Goal: Task Accomplishment & Management: Use online tool/utility

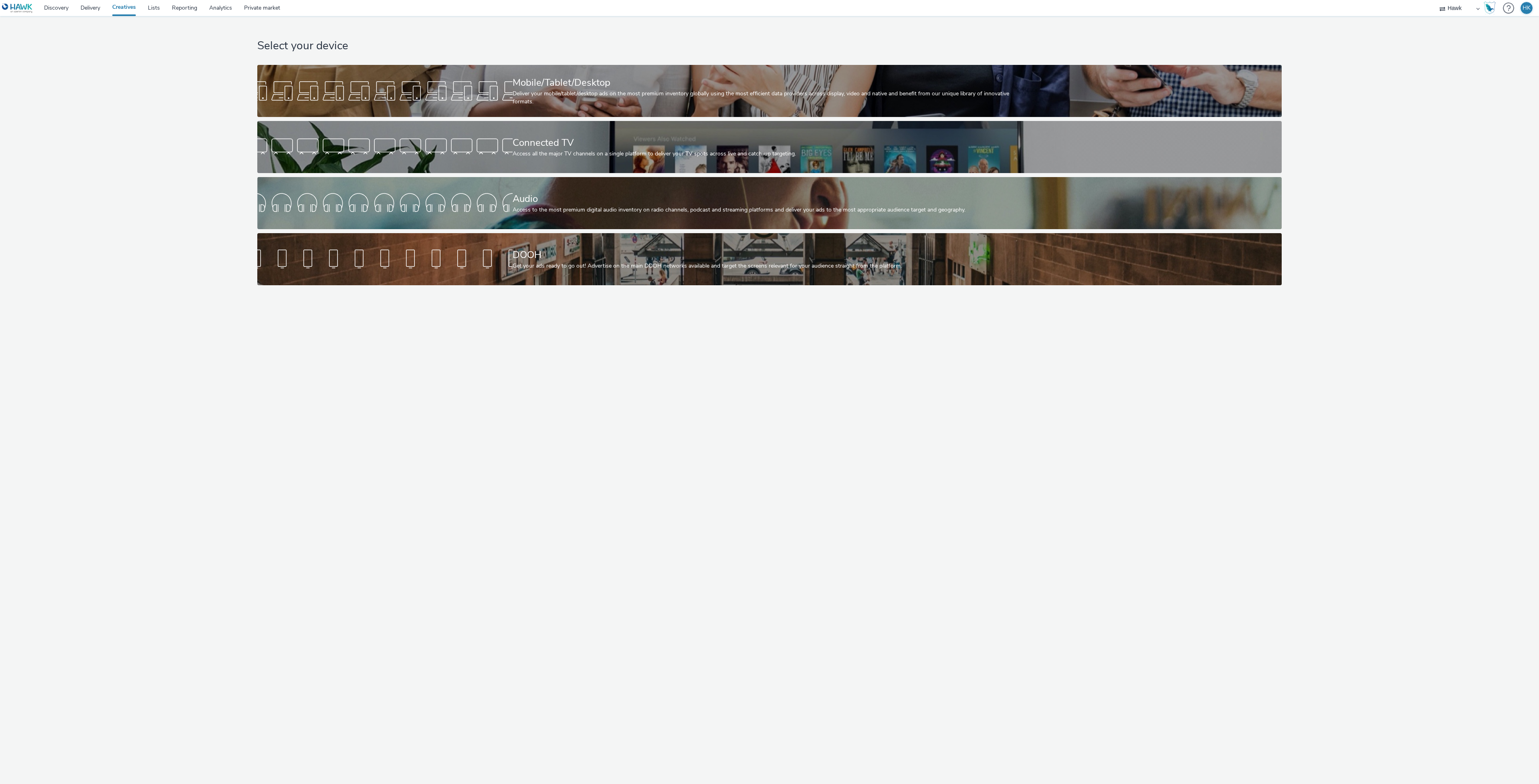
select select "11a7df10-284f-415c-b52a-427acf4c31ae"
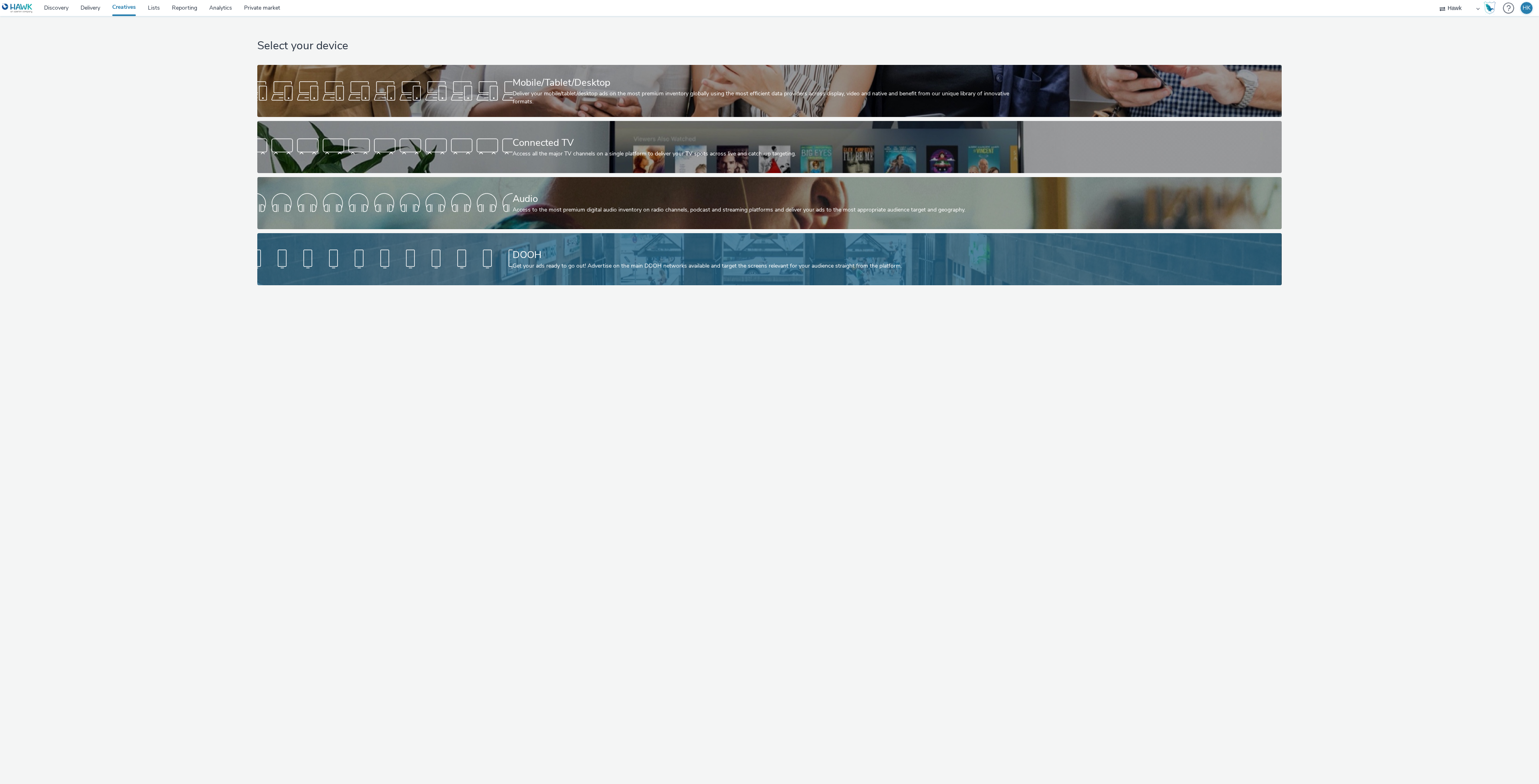
click at [539, 255] on div "DOOH" at bounding box center [768, 254] width 511 height 14
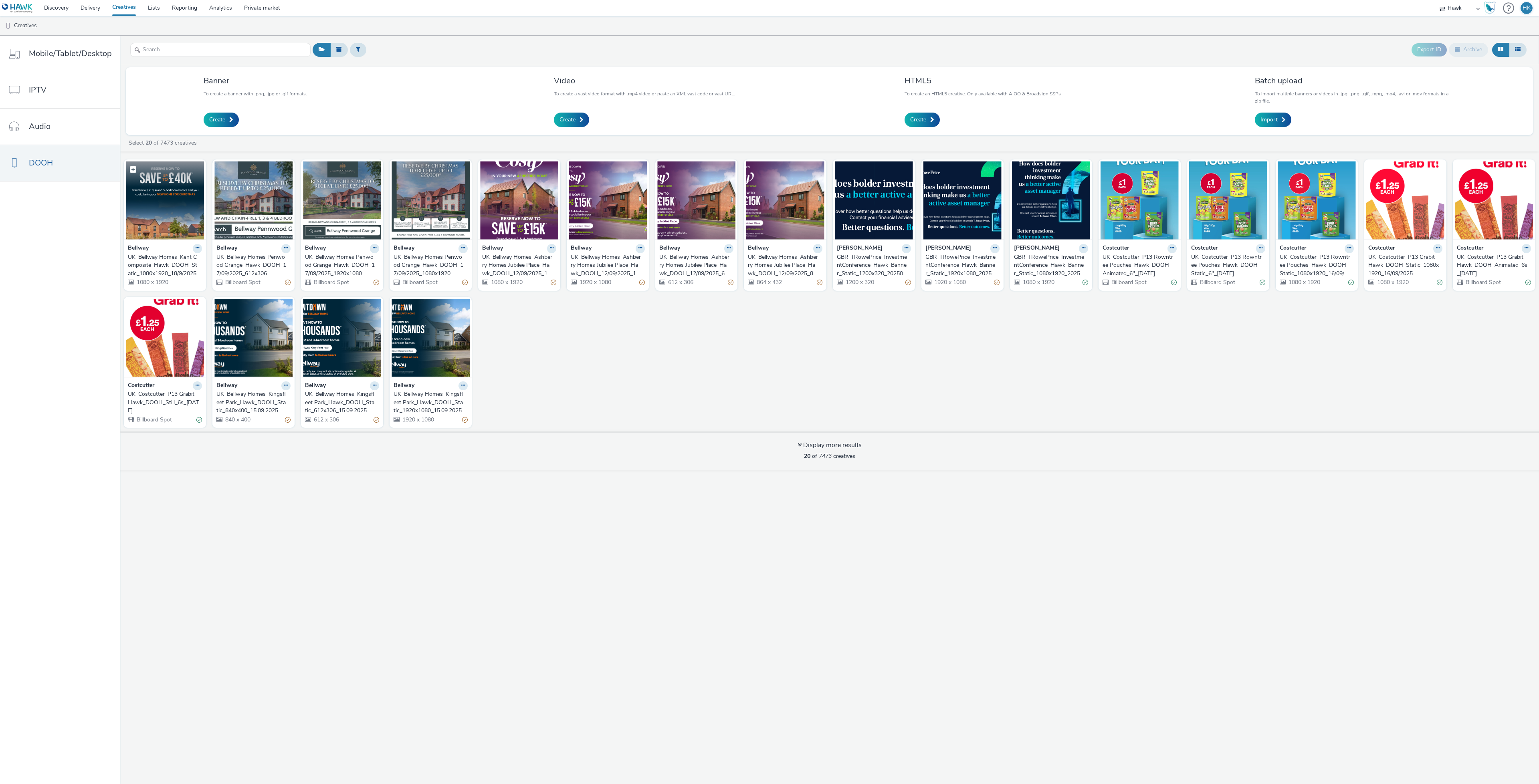
click at [165, 214] on img at bounding box center [165, 200] width 78 height 78
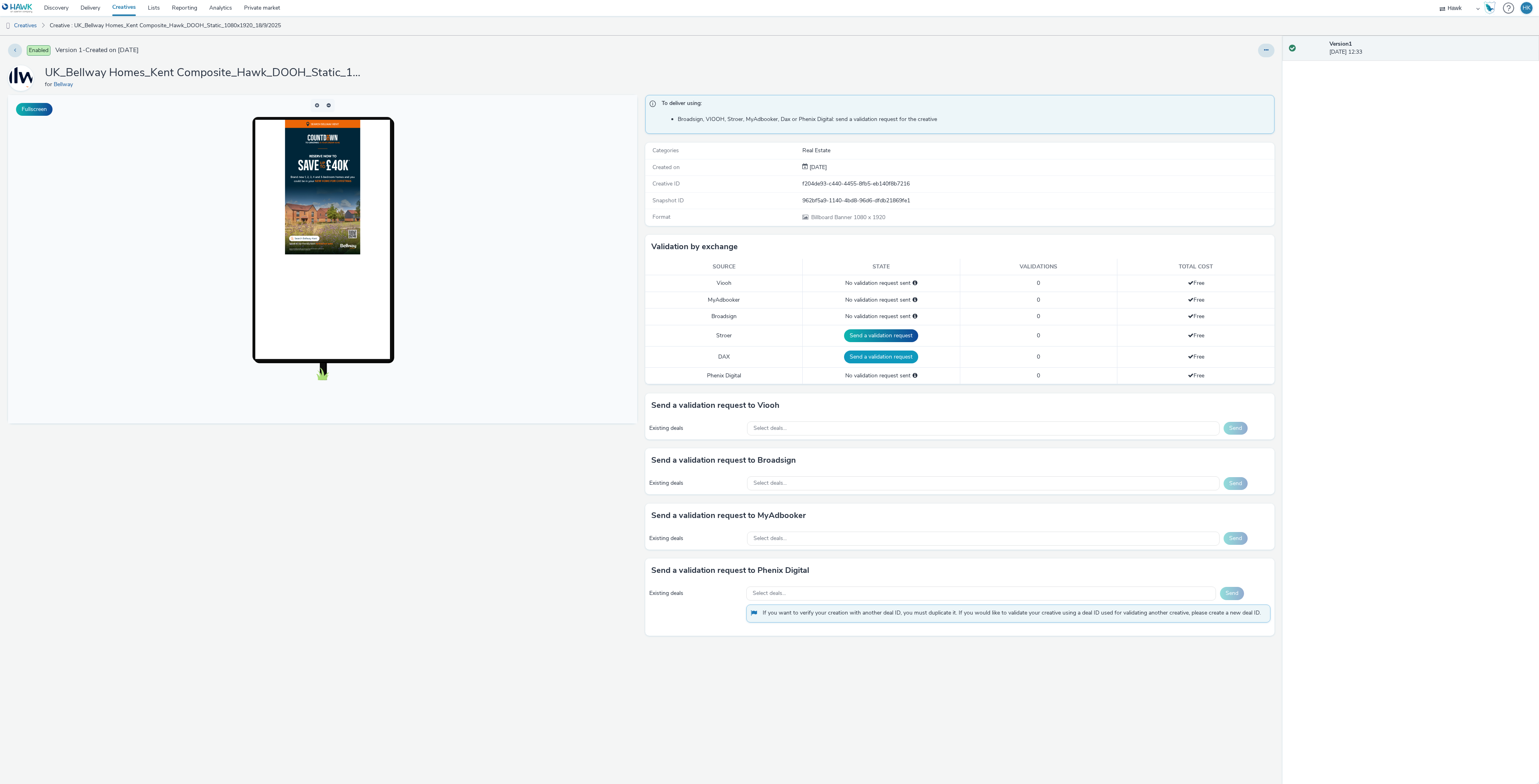
click at [858, 361] on button "Send a validation request" at bounding box center [881, 356] width 74 height 13
click at [780, 482] on span "Select deals..." at bounding box center [770, 478] width 33 height 7
type input "AO_JCDecaux_RailTVZ_Specials_2025"
click at [836, 430] on div "Select deals..." at bounding box center [983, 423] width 473 height 14
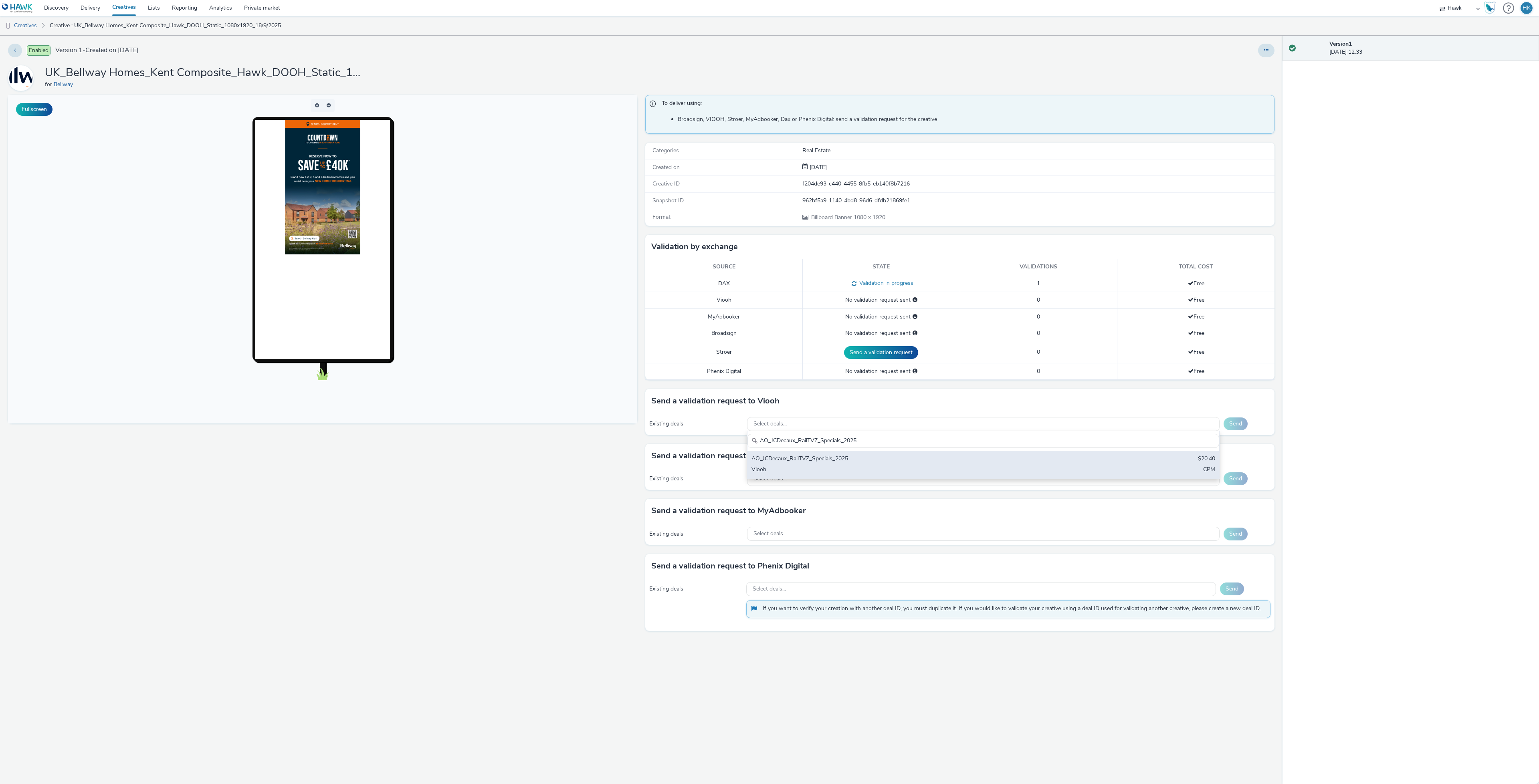
type input "AO_JCDecaux_RailTVZ_Specials_2025"
click at [836, 462] on div "AO_JCDecaux_RailTVZ_Specials_2025" at bounding box center [905, 459] width 308 height 9
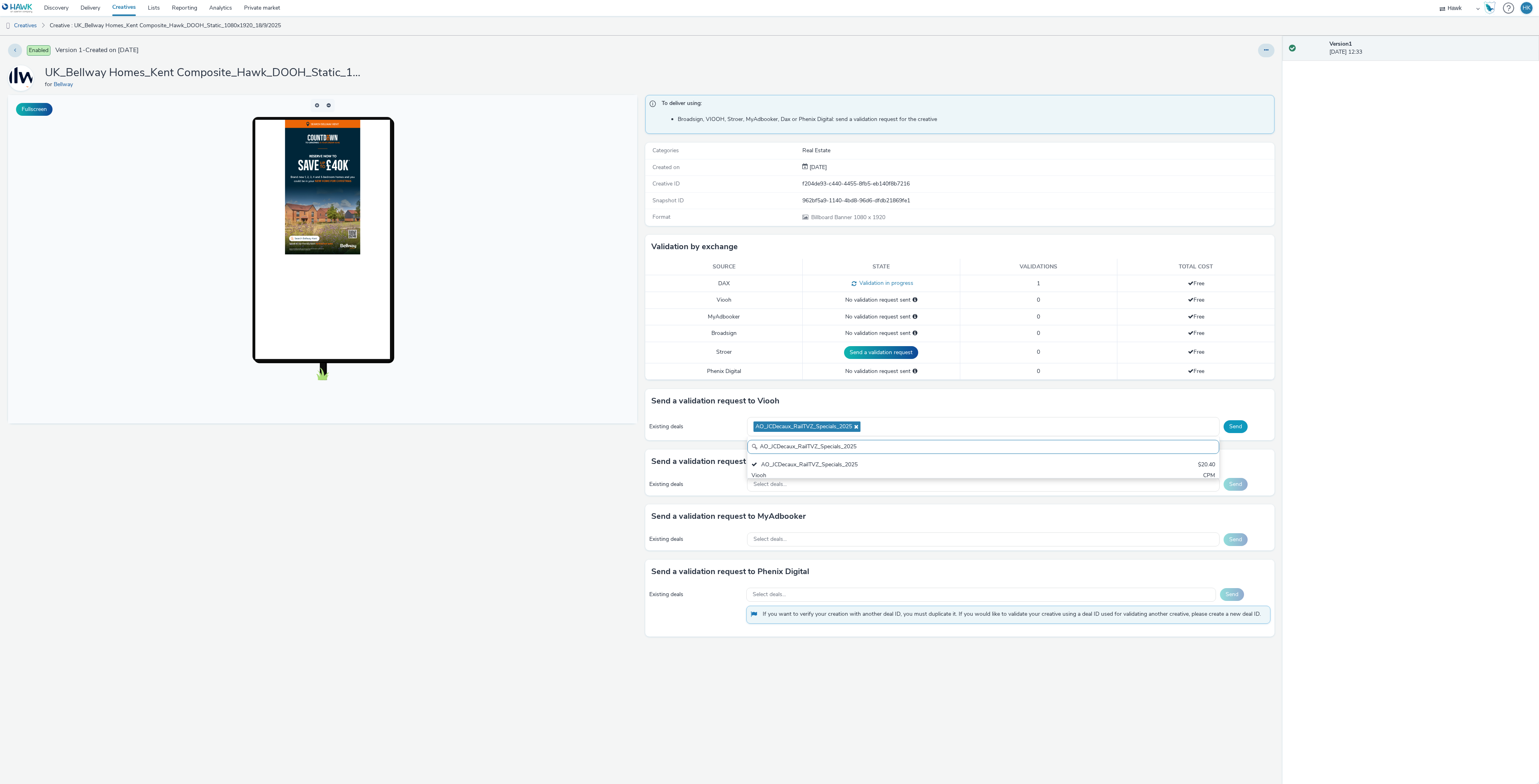
click at [1228, 432] on button "Send" at bounding box center [1236, 426] width 24 height 13
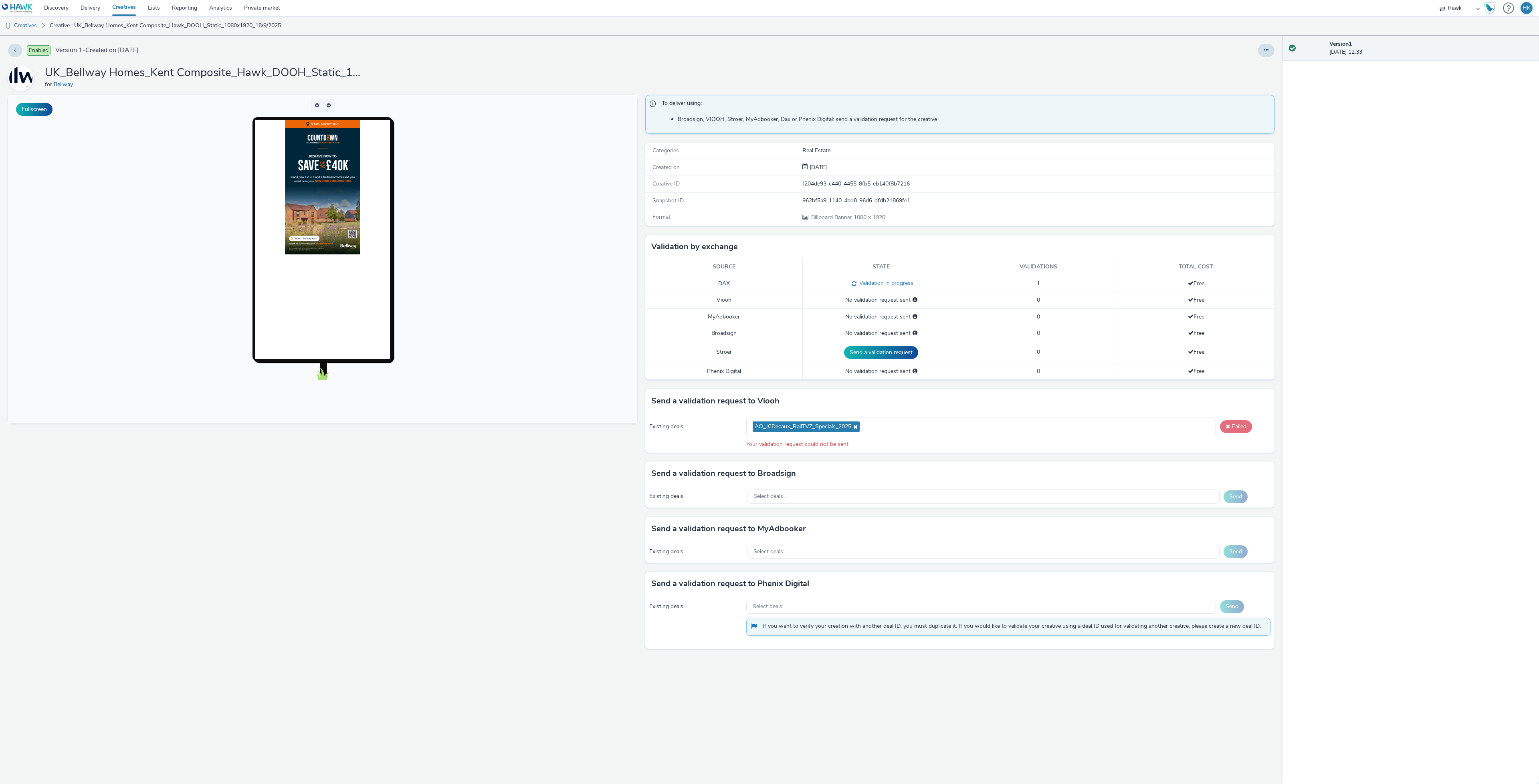
click at [1225, 432] on button "Failed" at bounding box center [1236, 426] width 32 height 13
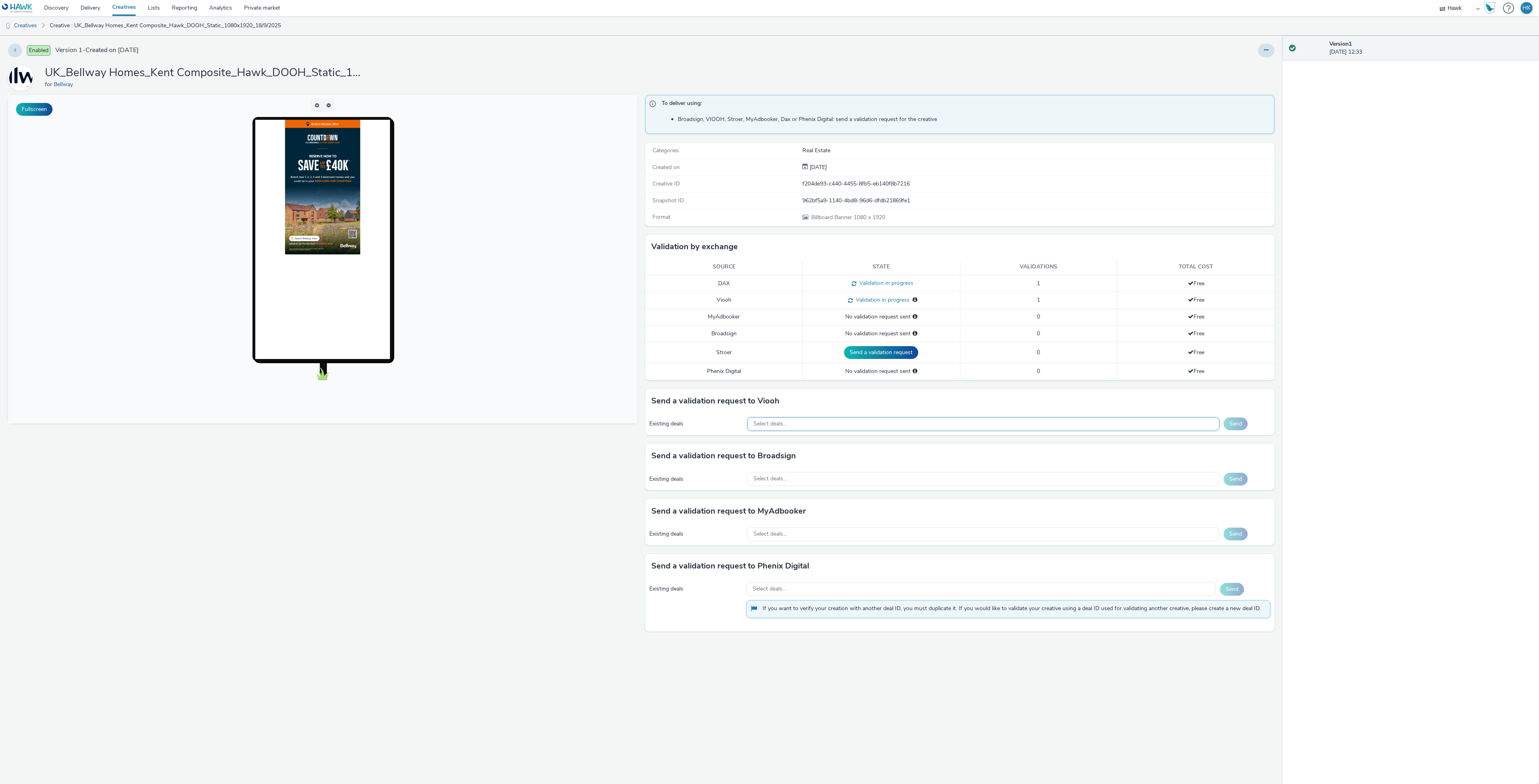
click at [789, 431] on div "Select deals..." at bounding box center [983, 423] width 473 height 14
type input "AO_JCDecaux_Supermarkets_2025"
click at [817, 459] on div "AO_JCDecaux_Supermarkets_2025" at bounding box center [905, 459] width 308 height 9
click at [1233, 433] on button "Send" at bounding box center [1236, 426] width 24 height 13
click at [794, 426] on div "Select deals..." at bounding box center [983, 423] width 473 height 14
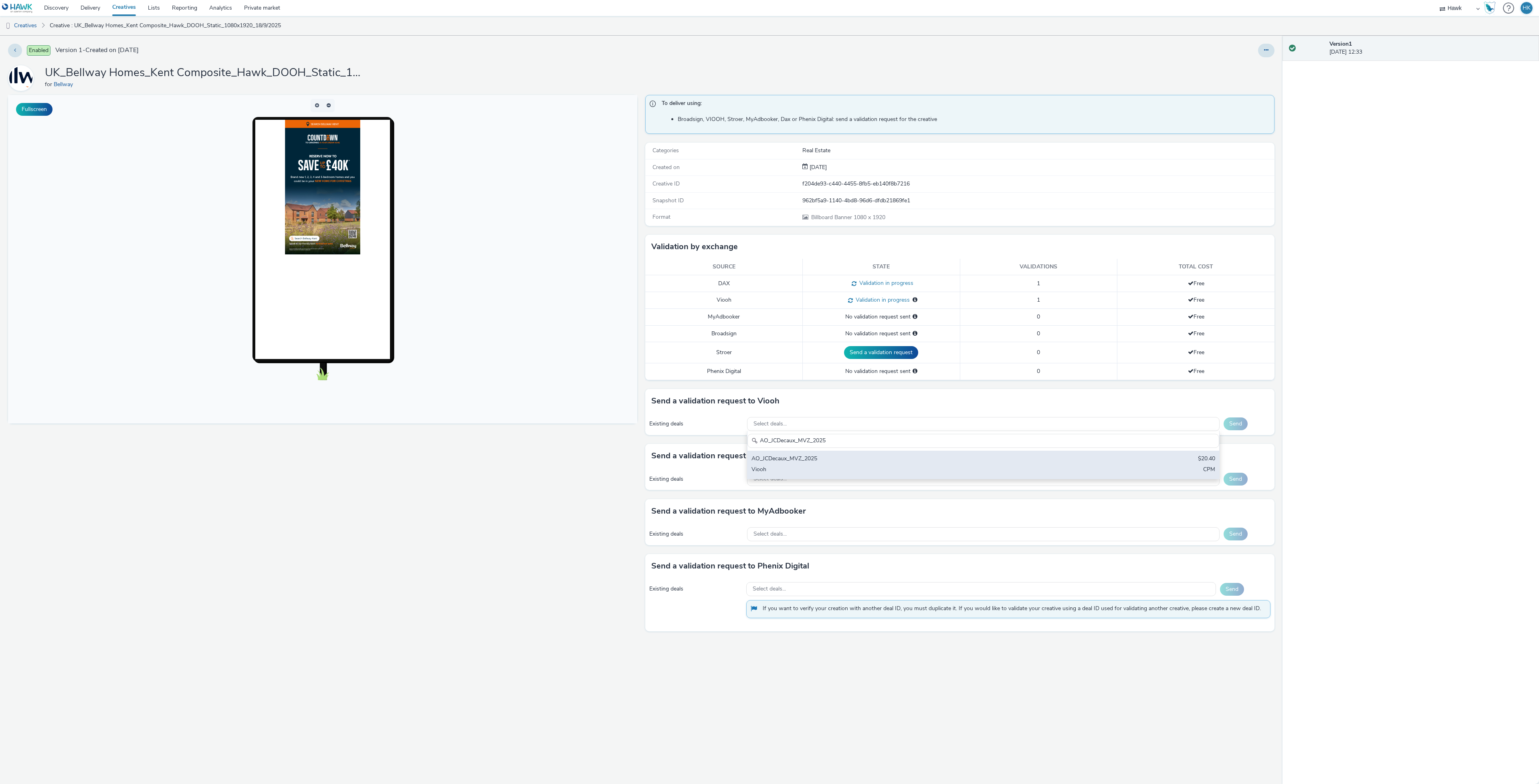
type input "AO_JCDecaux_MVZ_2025"
click at [817, 462] on div "AO_JCDecaux_MVZ_2025" at bounding box center [905, 459] width 308 height 9
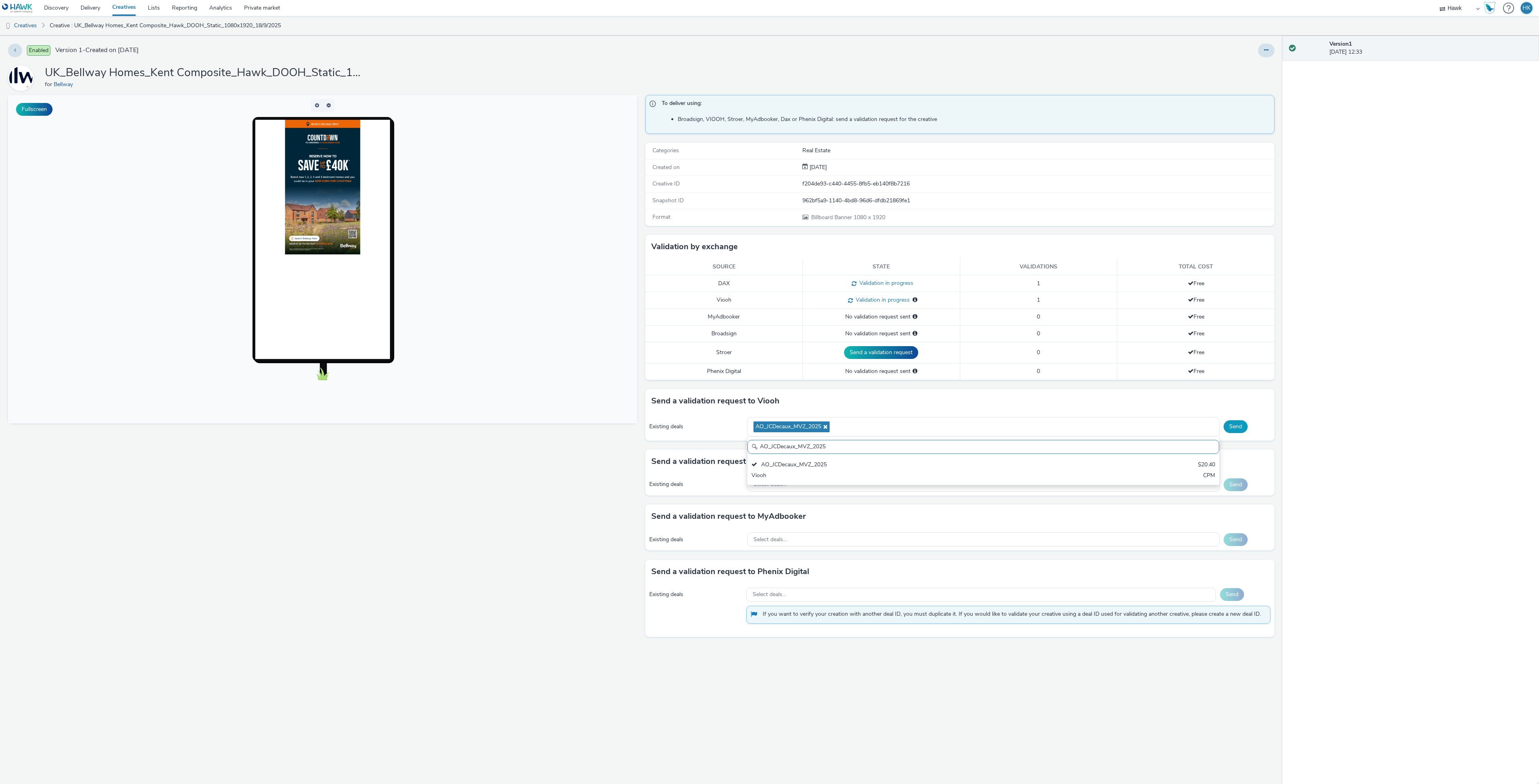
click at [1230, 429] on button "Send" at bounding box center [1236, 426] width 24 height 13
click at [821, 431] on div "Select deals..." at bounding box center [983, 423] width 473 height 14
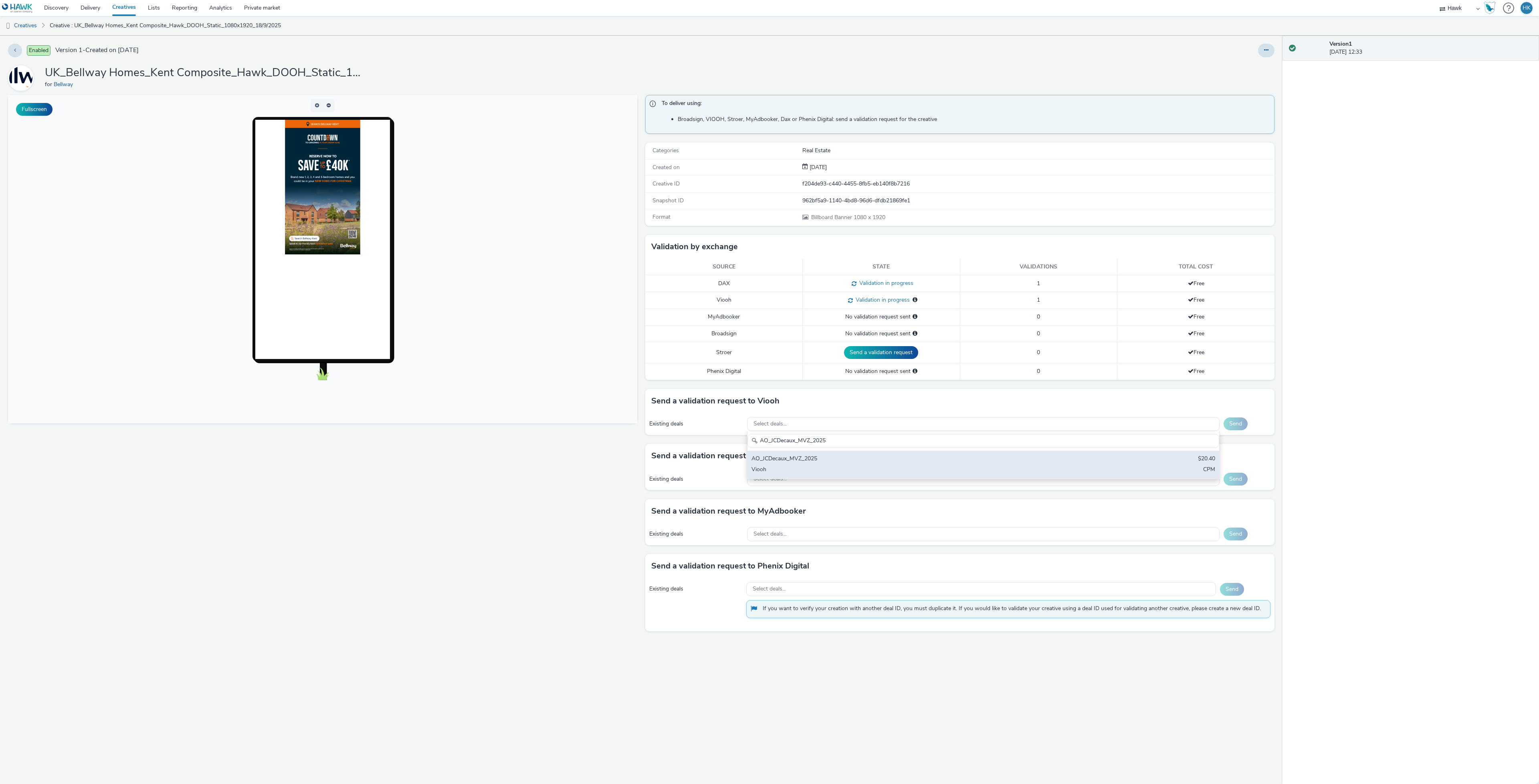
type input "AO_JCDecaux_MVZ_2025"
click at [839, 460] on div "AO_JCDecaux_MVZ_2025" at bounding box center [905, 459] width 308 height 9
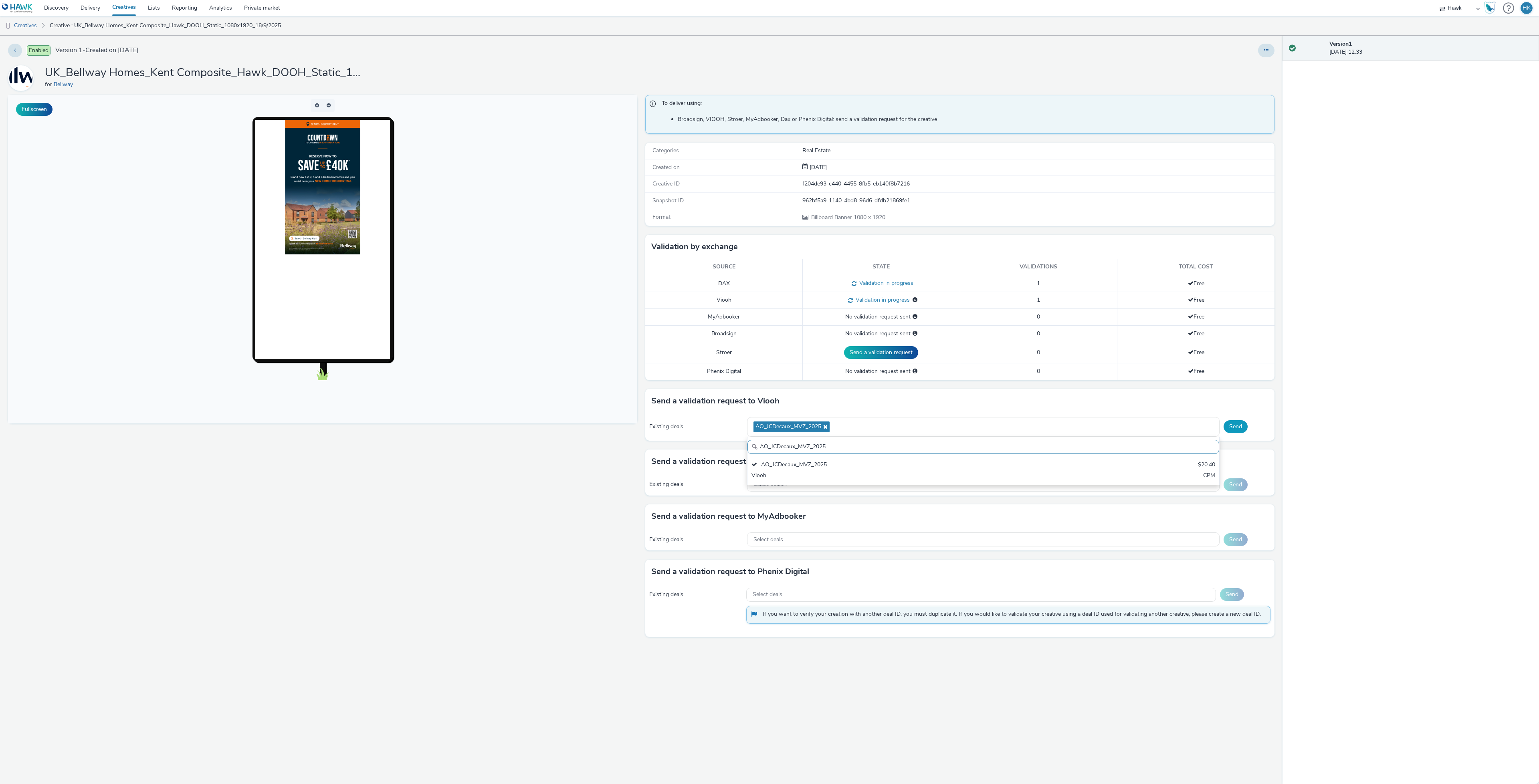
click at [1240, 429] on button "Send" at bounding box center [1236, 426] width 24 height 13
click at [788, 430] on div "Select deals..." at bounding box center [983, 423] width 473 height 14
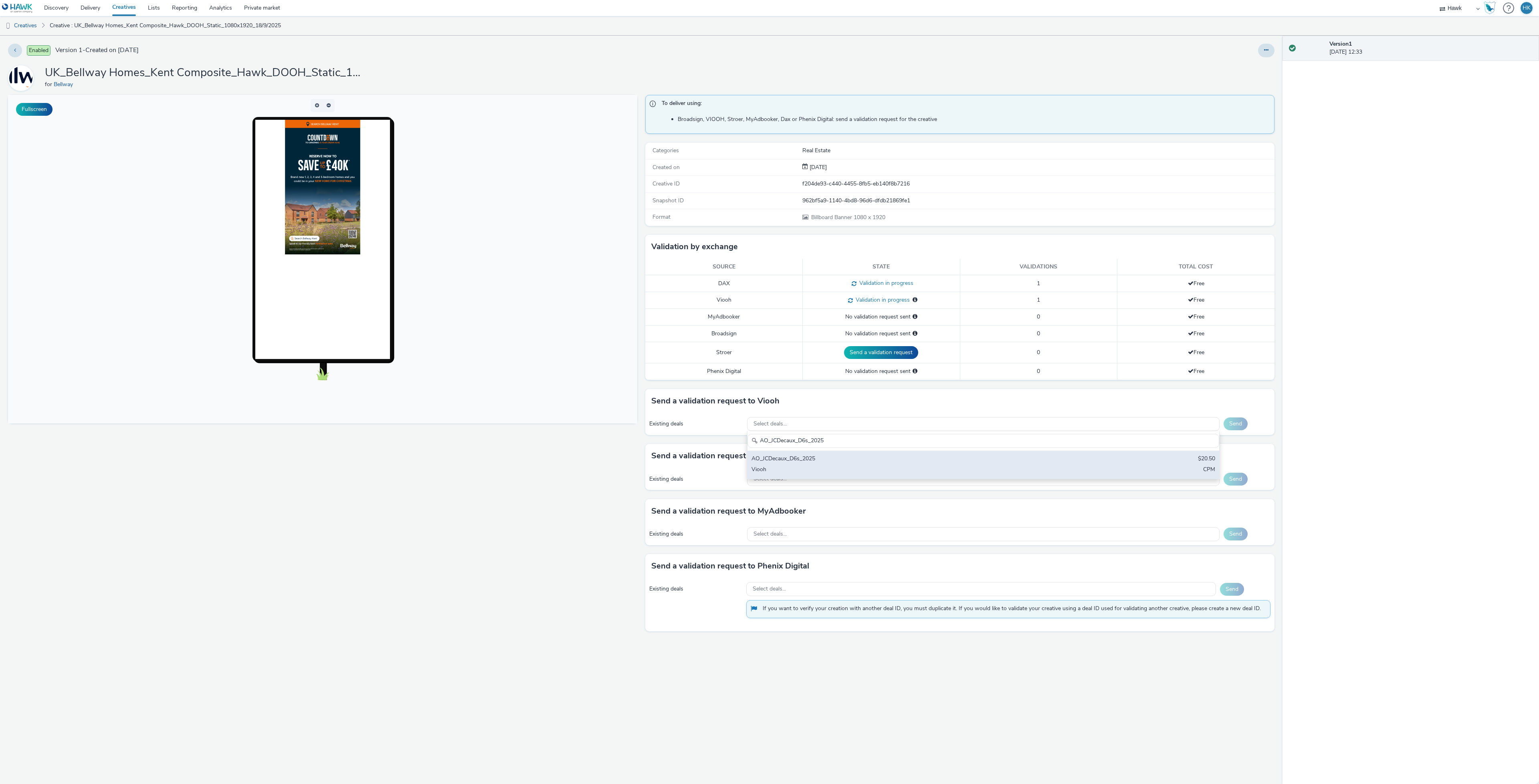
type input "AO_JCDecaux_D6s_2025"
click at [814, 471] on div "Viooh" at bounding box center [905, 470] width 308 height 9
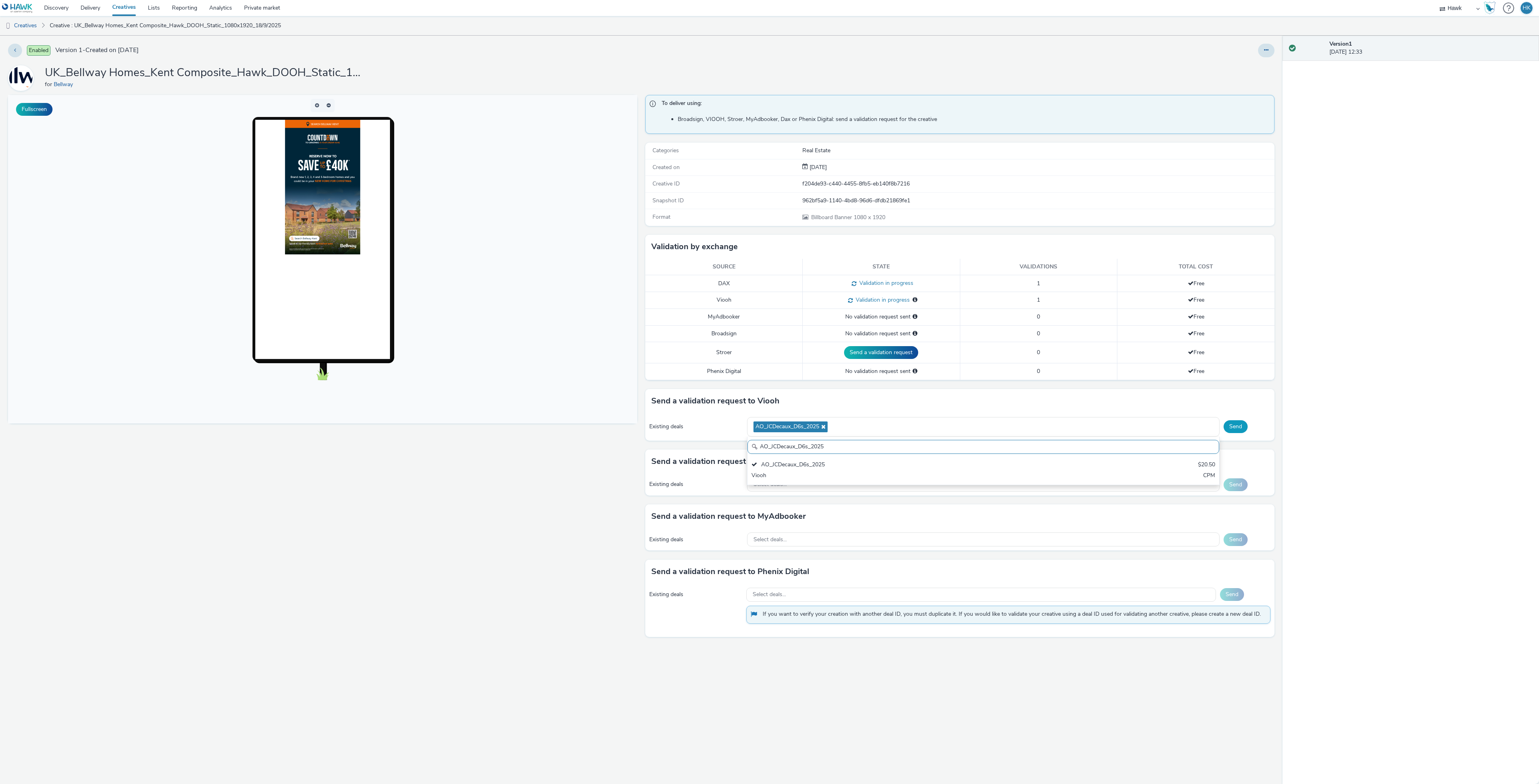
click at [1236, 433] on button "Send" at bounding box center [1236, 426] width 24 height 13
click at [870, 425] on div "Select deals..." at bounding box center [983, 423] width 473 height 14
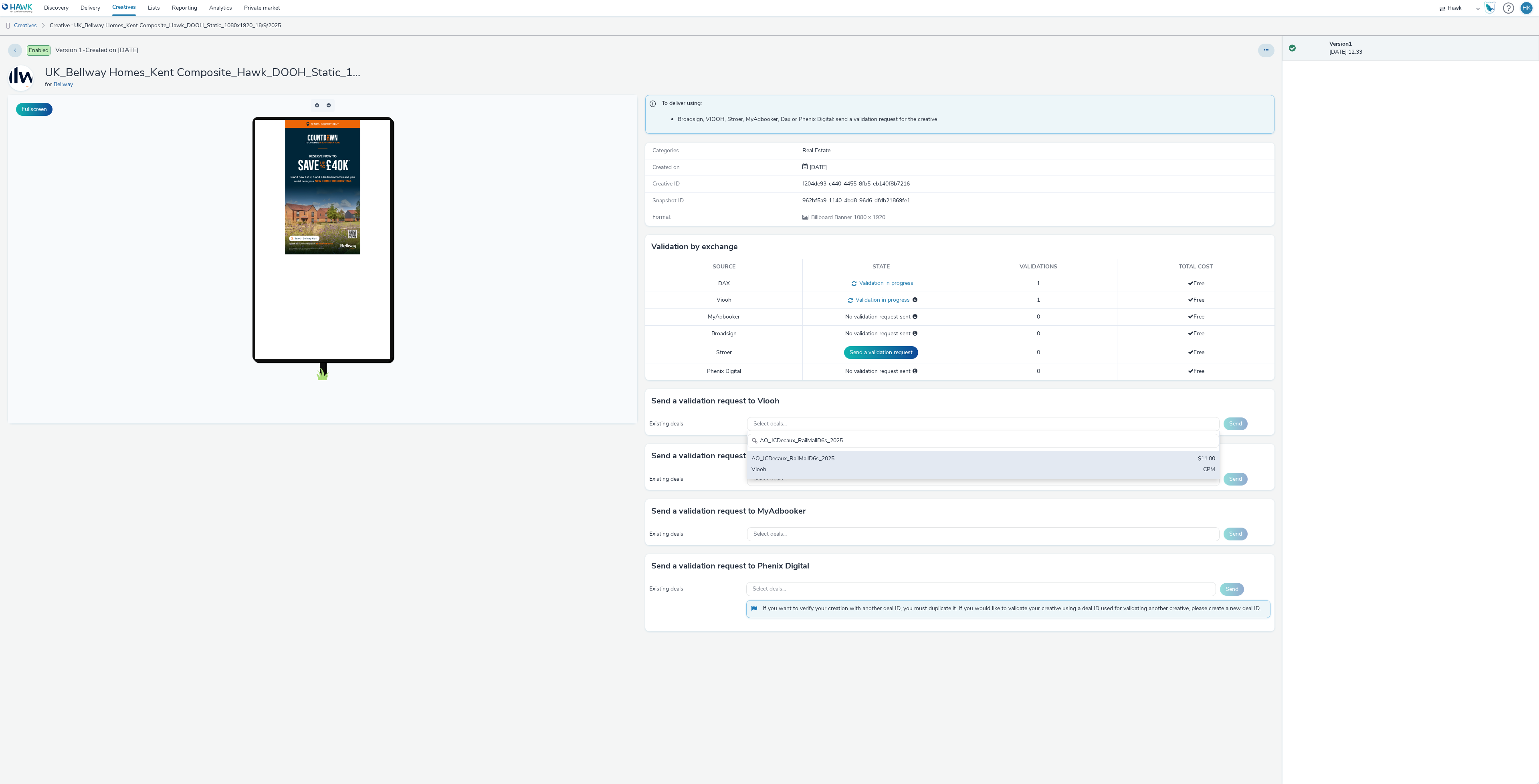
type input "AO_JCDecaux_RailMallD6s_2025"
click at [878, 460] on div "AO_JCDecaux_RailMallD6s_2025" at bounding box center [905, 459] width 308 height 9
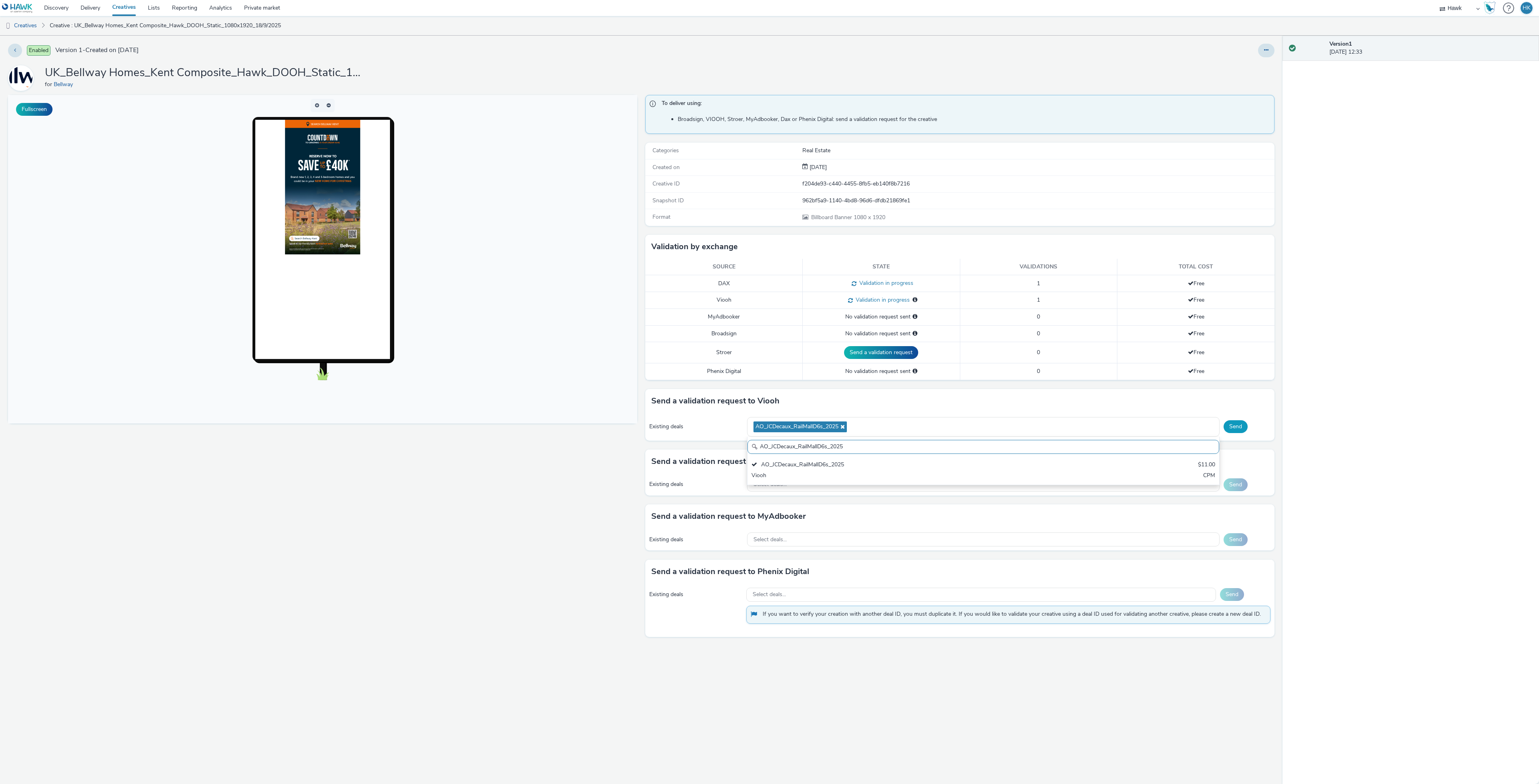
click at [1240, 431] on button "Send" at bounding box center [1236, 426] width 24 height 13
click at [799, 484] on div "Select deals..." at bounding box center [983, 478] width 473 height 14
paste input "AO_Bauer-ClearChannel_Malls"
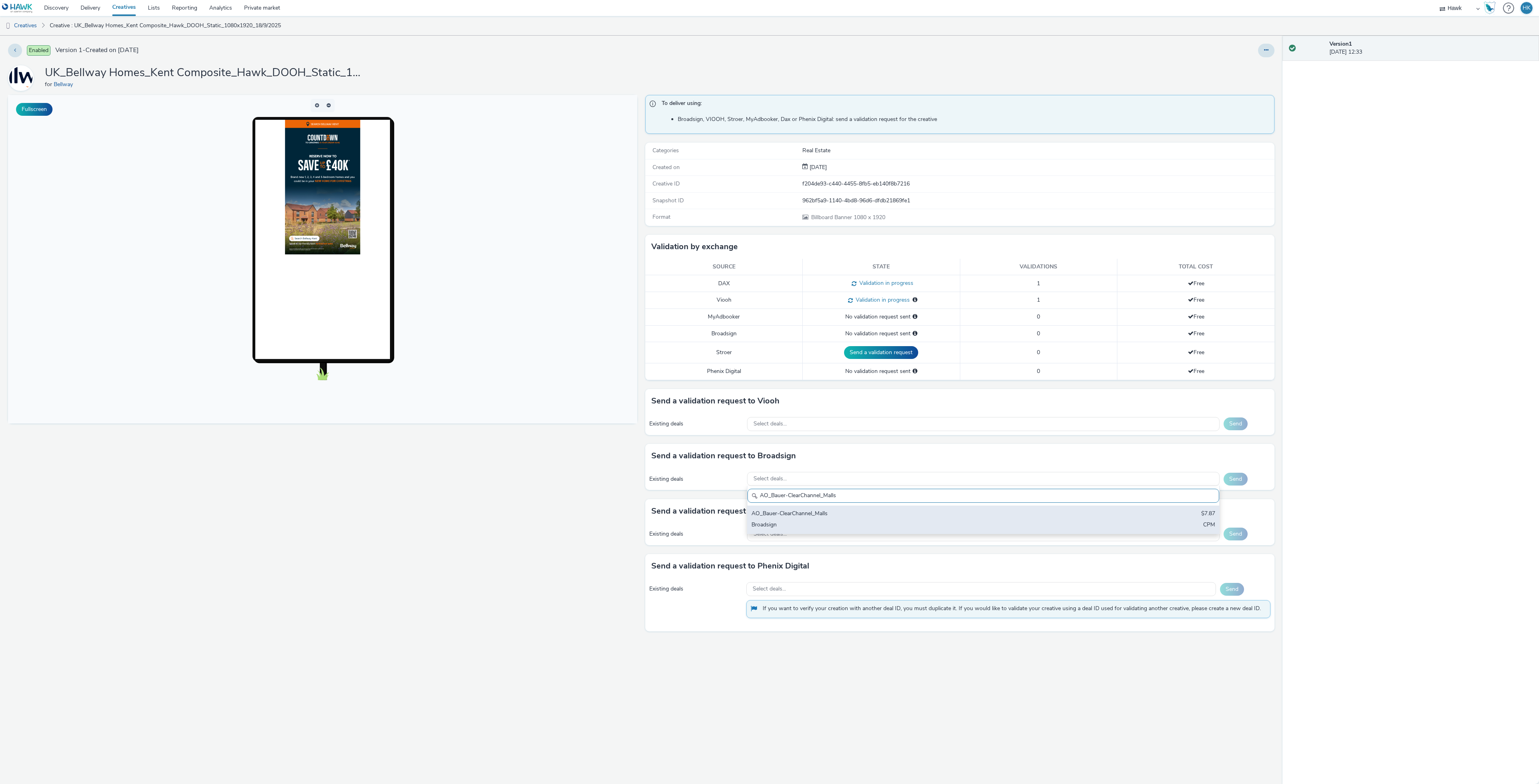
drag, startPoint x: 799, startPoint y: 482, endPoint x: 802, endPoint y: 509, distance: 27.2
click at [799, 486] on div "Select deals... AO_Bauer-ClearChannel_Malls AO_Bauer-ClearChannel_Malls $7.87 B…" at bounding box center [983, 478] width 473 height 14
type input "AO_Bauer-ClearChannel_Malls"
click at [807, 521] on div "AO_Bauer-ClearChannel_Malls $7.87 Broadsign CPM" at bounding box center [983, 519] width 472 height 28
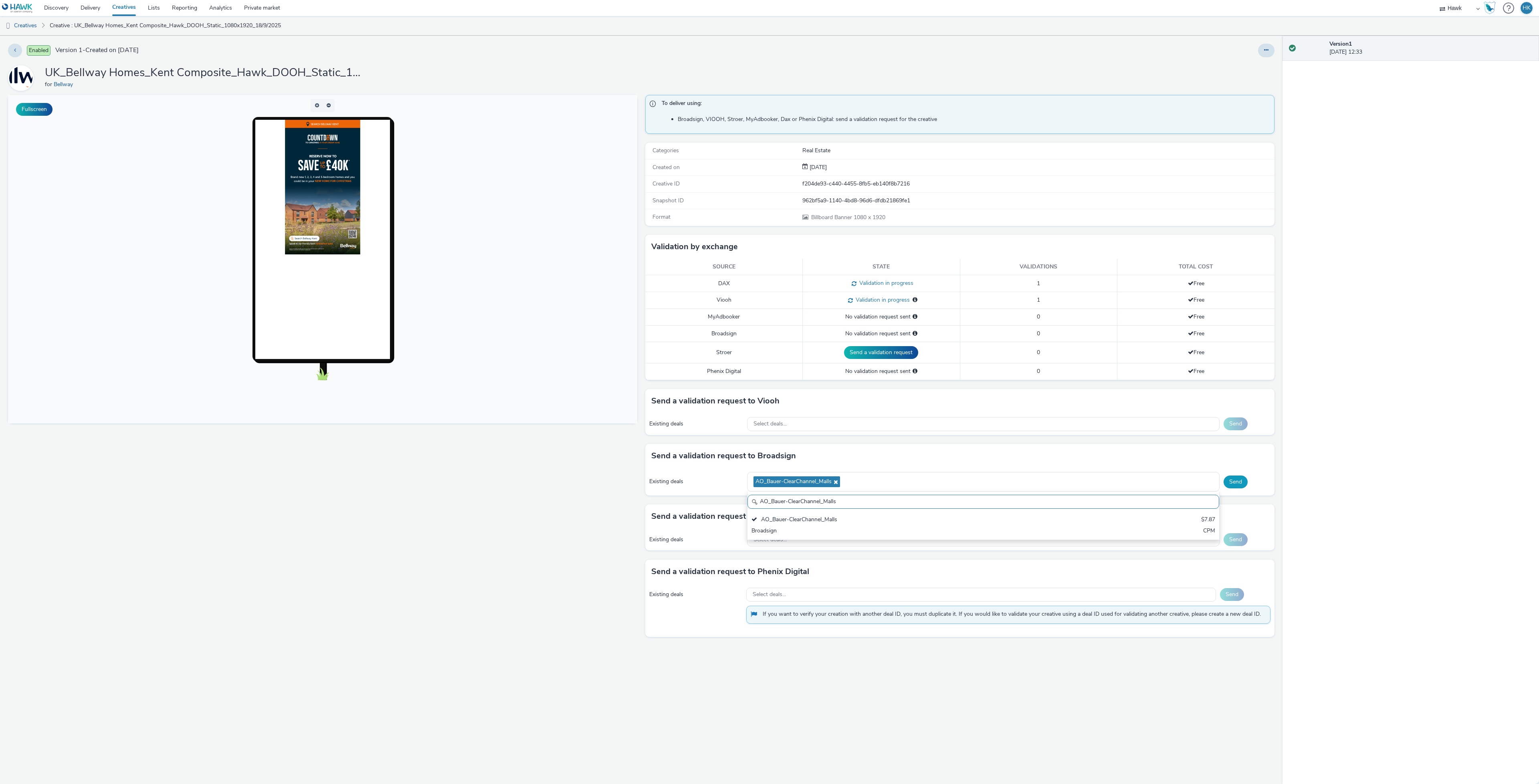
click at [1231, 483] on button "Send" at bounding box center [1236, 481] width 24 height 13
click at [798, 490] on div "Existing deals Select deals... Send" at bounding box center [959, 479] width 629 height 22
click at [793, 482] on div "Select deals..." at bounding box center [983, 479] width 473 height 14
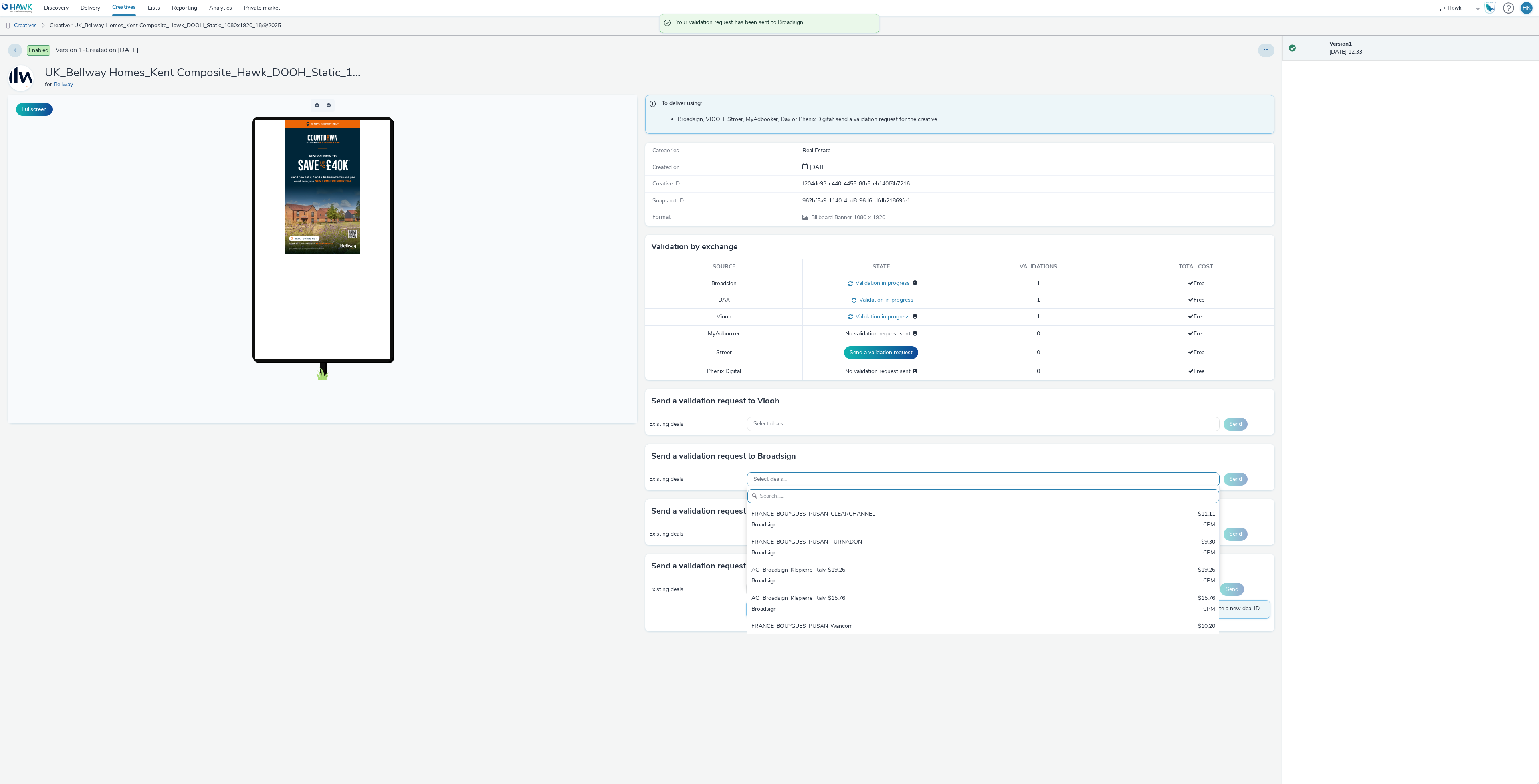
paste input "AO_Bauer-ClearChannel_Supermarkets"
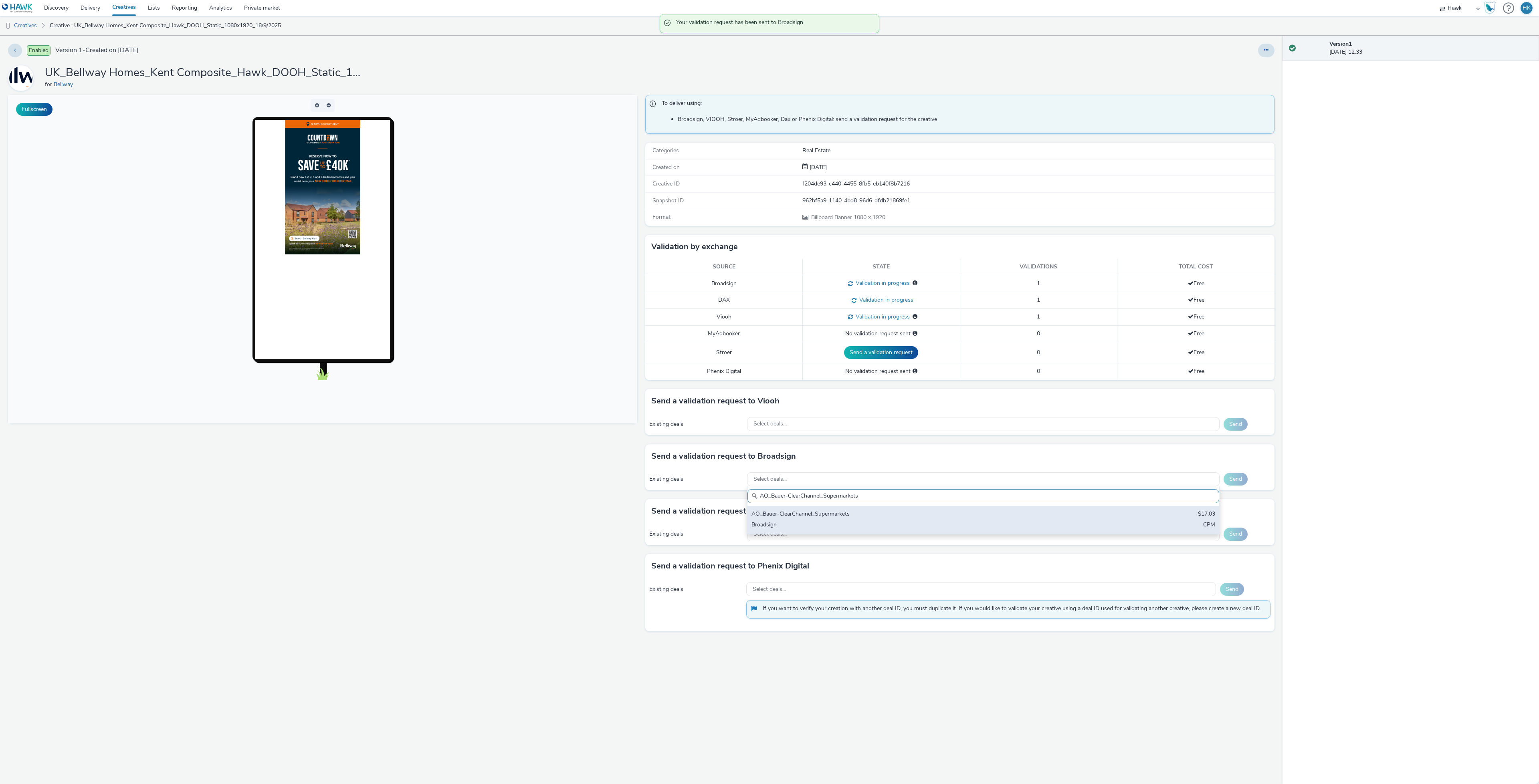
type input "AO_Bauer-ClearChannel_Supermarkets"
click at [809, 512] on div "AO_Bauer-ClearChannel_Supermarkets" at bounding box center [905, 514] width 308 height 9
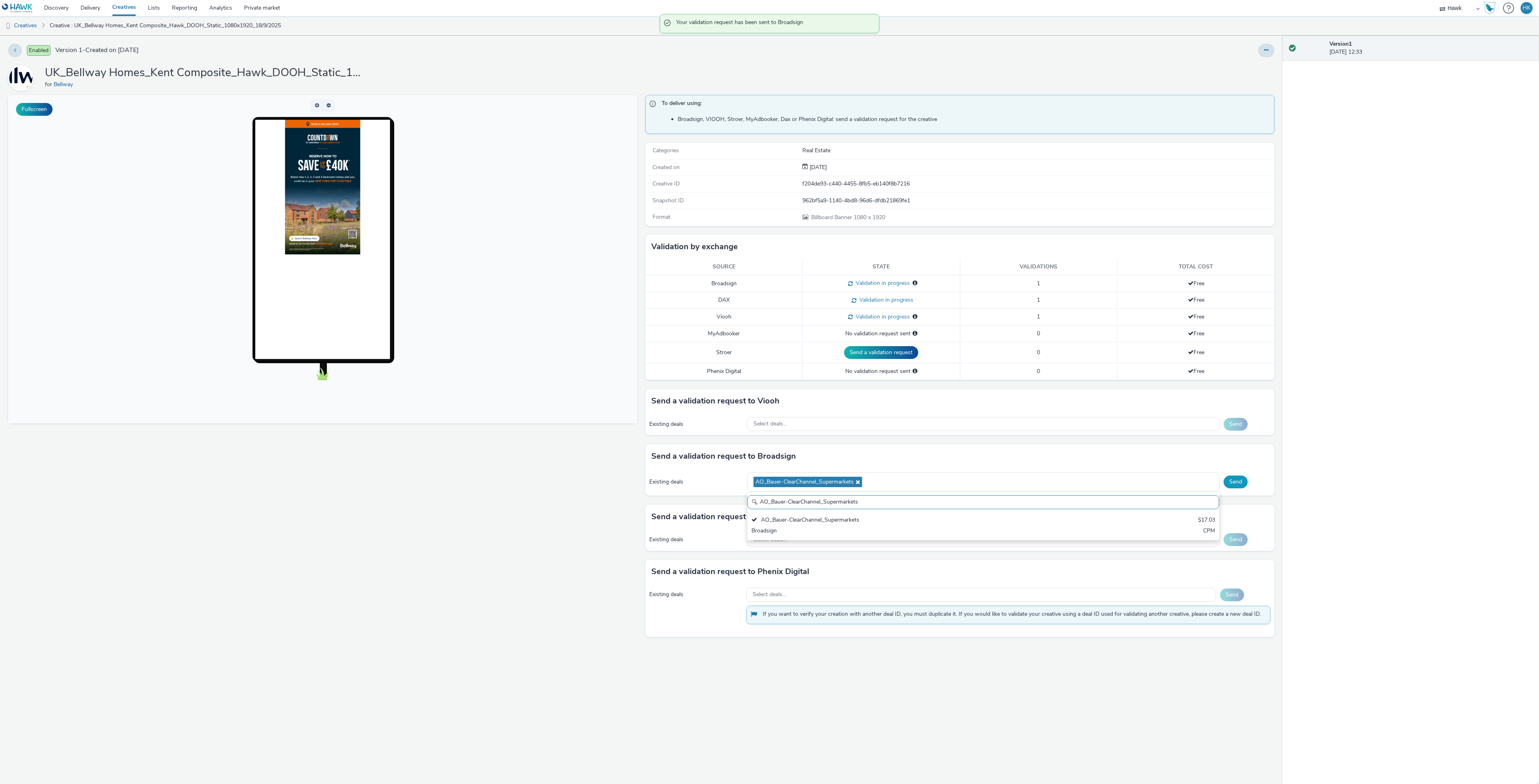
click at [1230, 488] on button "Send" at bounding box center [1236, 481] width 24 height 13
click at [782, 482] on span "Select deals..." at bounding box center [770, 479] width 33 height 7
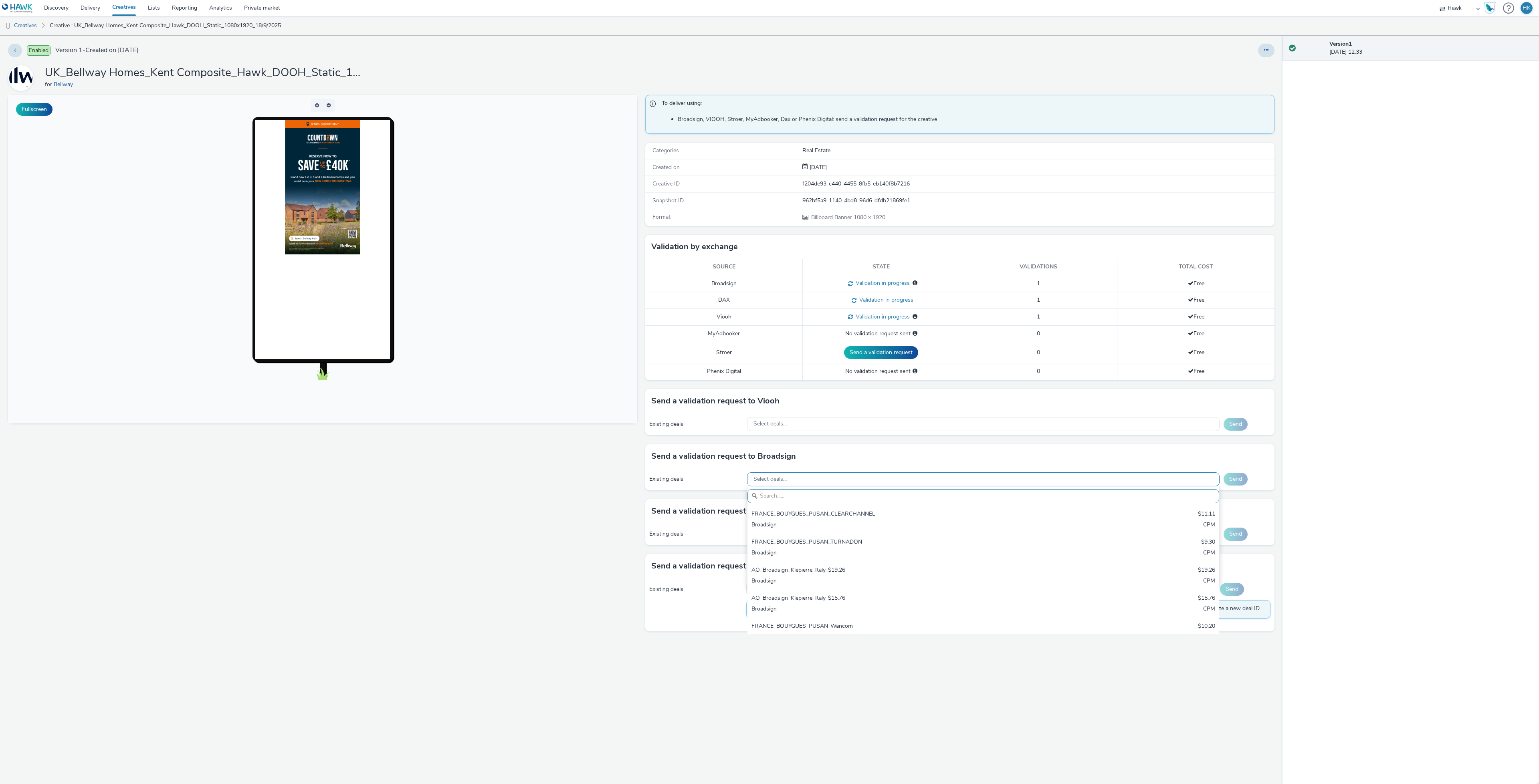
paste input "AO_Bauer-ClearChannel_D48"
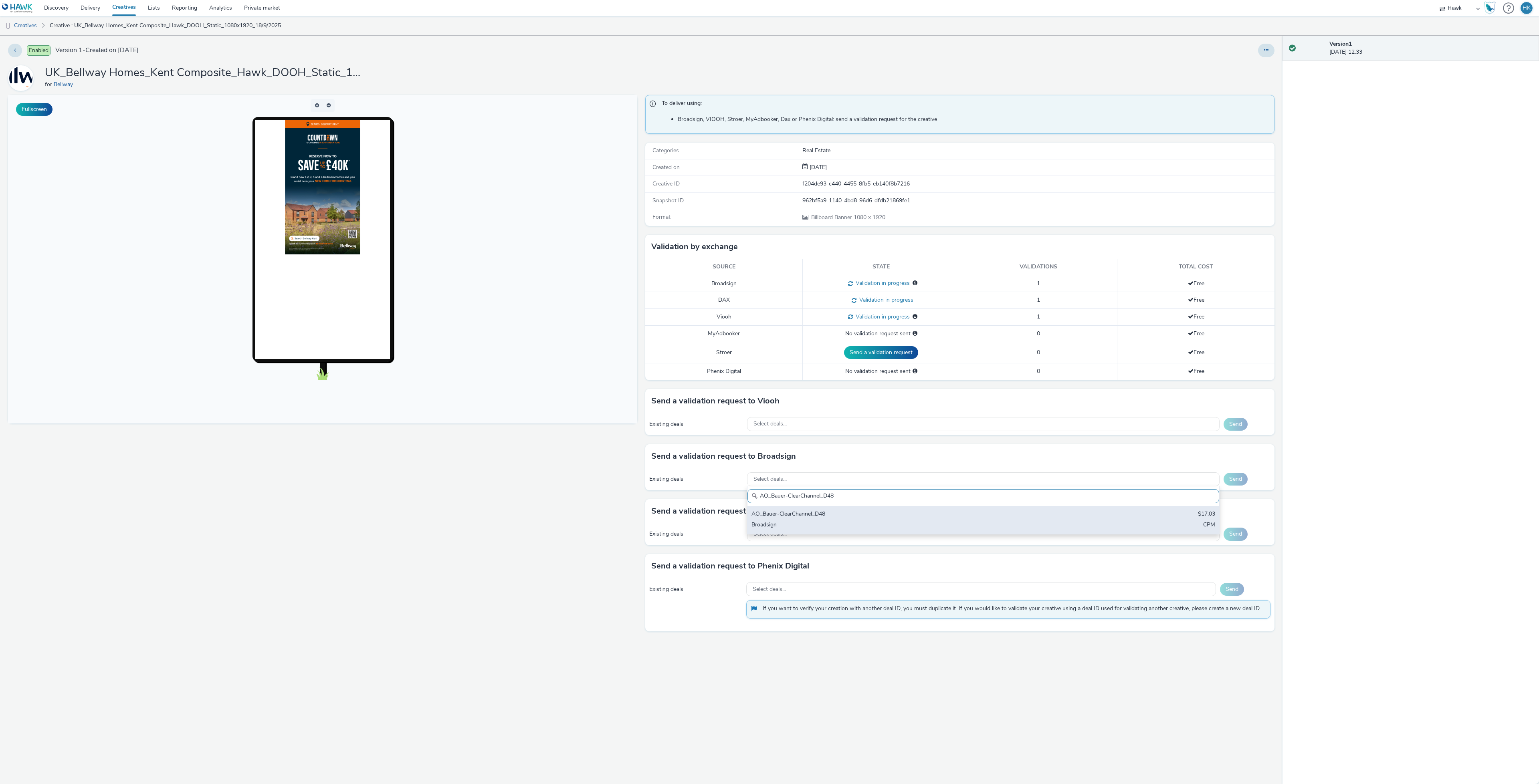
type input "AO_Bauer-ClearChannel_D48"
click at [819, 525] on div "Broadsign" at bounding box center [905, 525] width 308 height 9
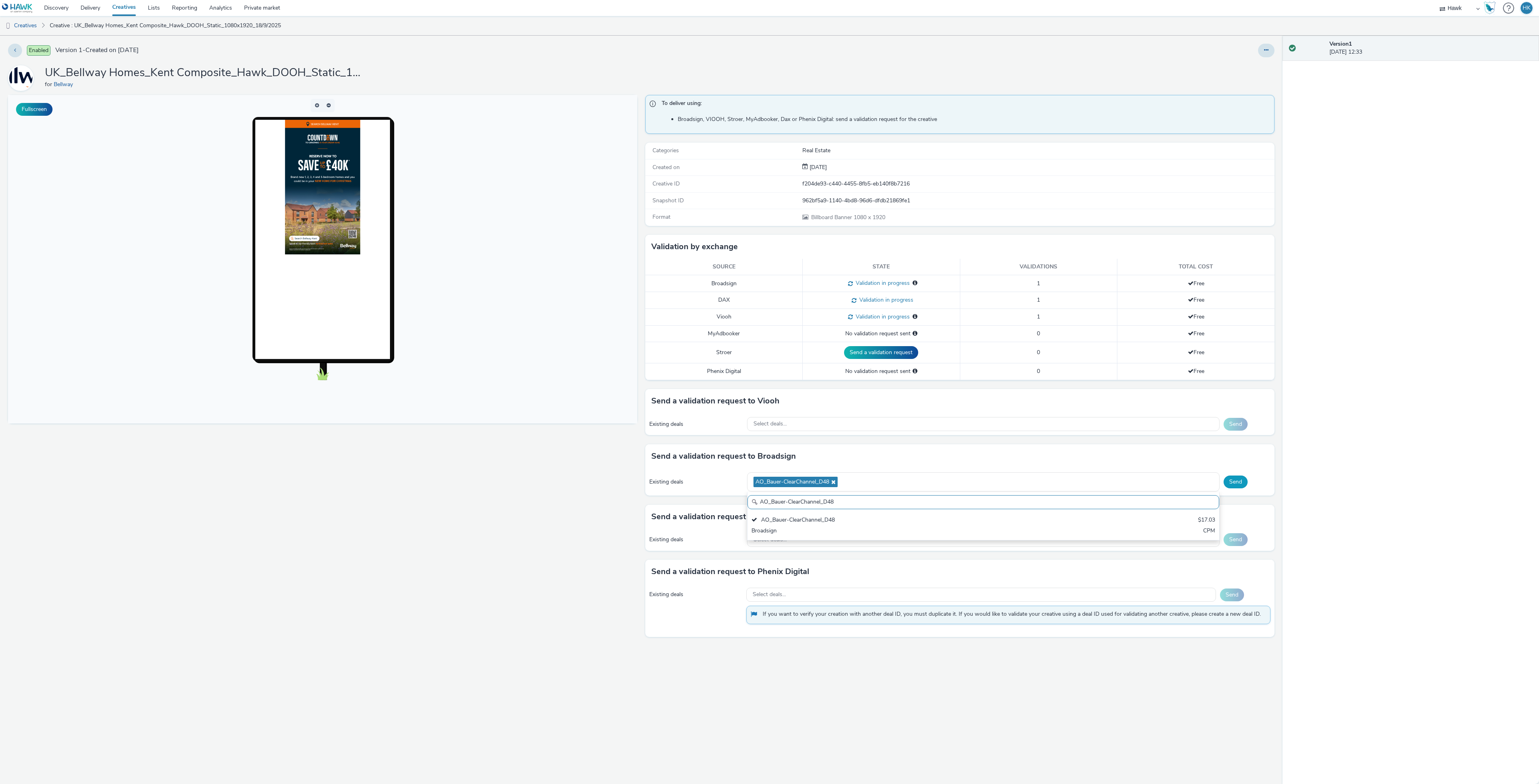
click at [1231, 484] on button "Send" at bounding box center [1236, 481] width 24 height 13
click at [1083, 484] on div "Select deals..." at bounding box center [983, 479] width 473 height 14
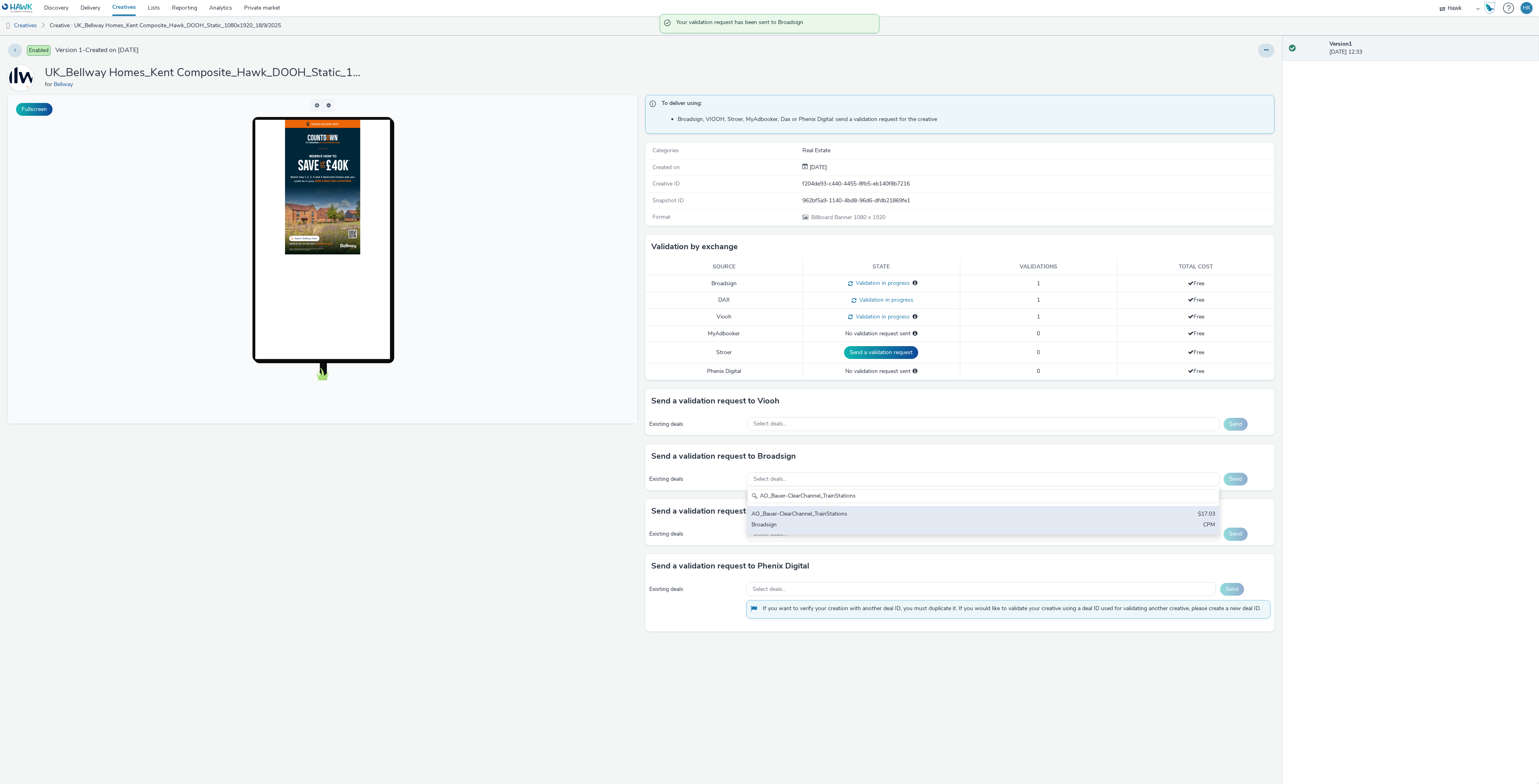
type input "AO_Bauer-ClearChannel_TrainStations"
click at [995, 517] on div "AO_Bauer-ClearChannel_TrainStations" at bounding box center [905, 514] width 308 height 9
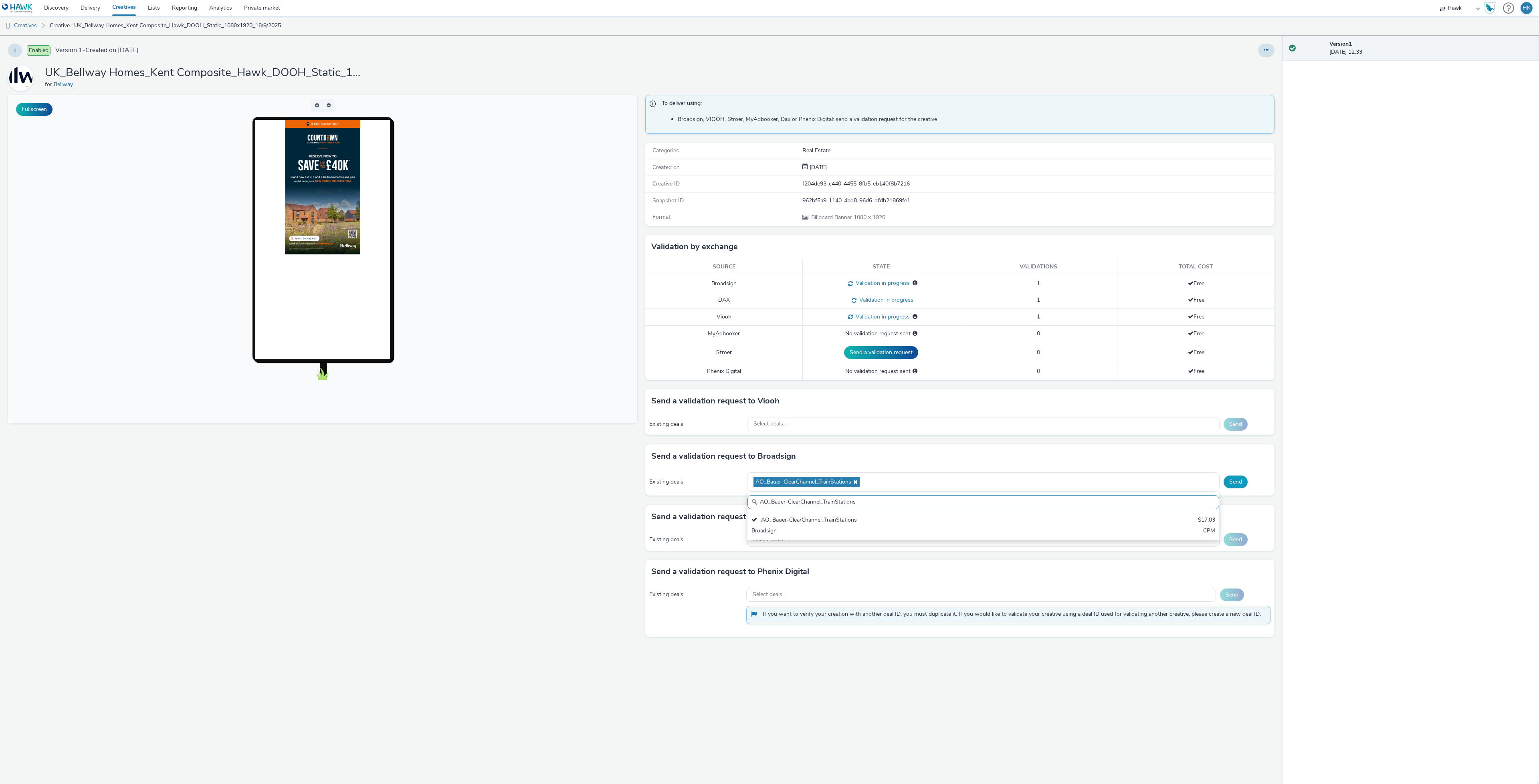
click at [1228, 482] on button "Send" at bounding box center [1236, 481] width 24 height 13
click at [792, 420] on div "Select deals..." at bounding box center [983, 423] width 473 height 14
type input "AO_Vistar_Boomerang"
click at [800, 482] on div "Select deals..." at bounding box center [983, 479] width 473 height 14
type input "AO_Vistar_Boomerang"
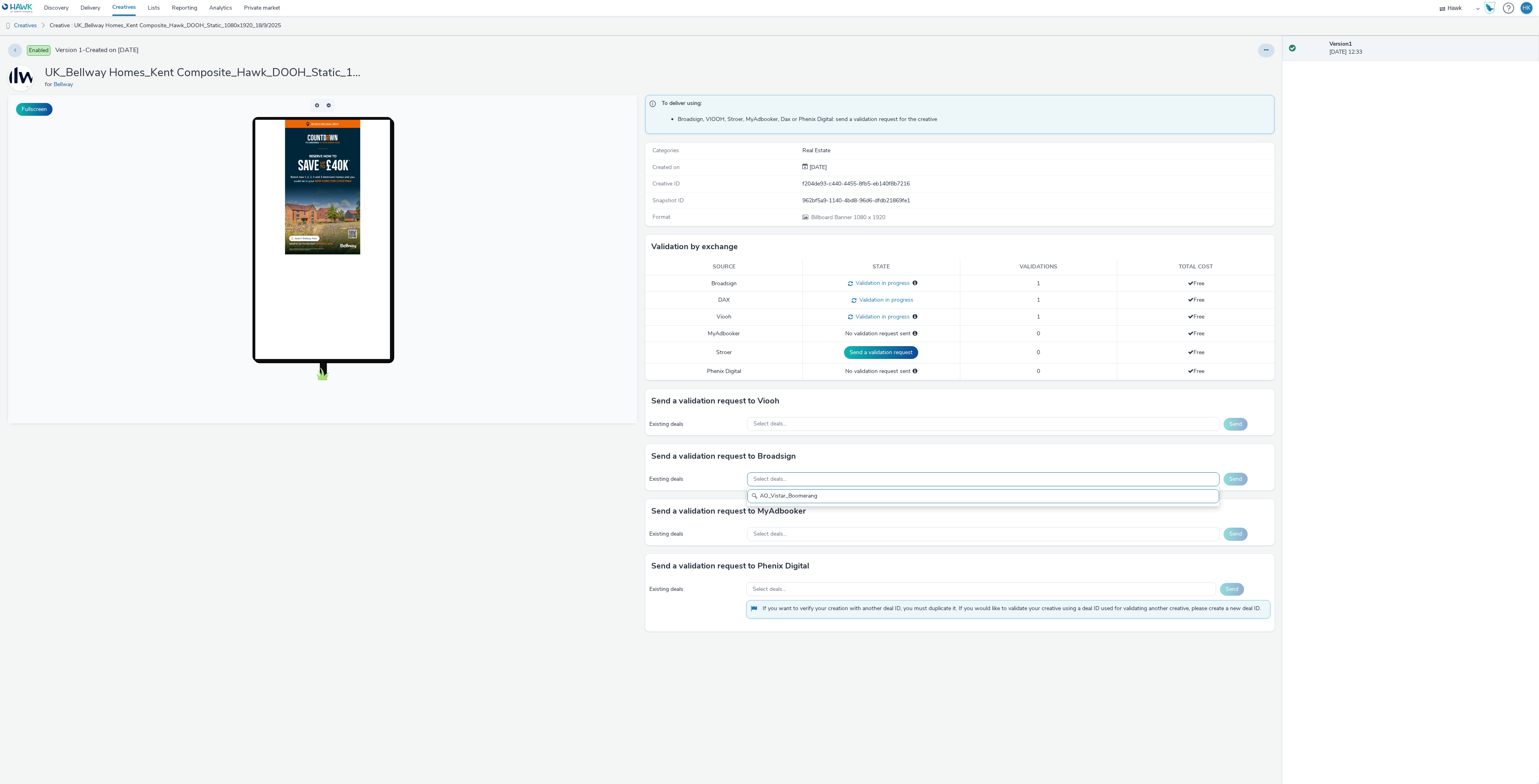
click at [809, 484] on div "Select deals..." at bounding box center [983, 479] width 473 height 14
click at [808, 483] on div "Select deals..." at bounding box center [983, 479] width 473 height 14
type input "AO_Broadsign_Boomerang_Gyms"
drag, startPoint x: 814, startPoint y: 509, endPoint x: 1075, endPoint y: 507, distance: 261.0
click at [814, 509] on div "AO_Broadsign_Boomerang_Gyms $13.60 Broadsign CPM" at bounding box center [983, 519] width 472 height 28
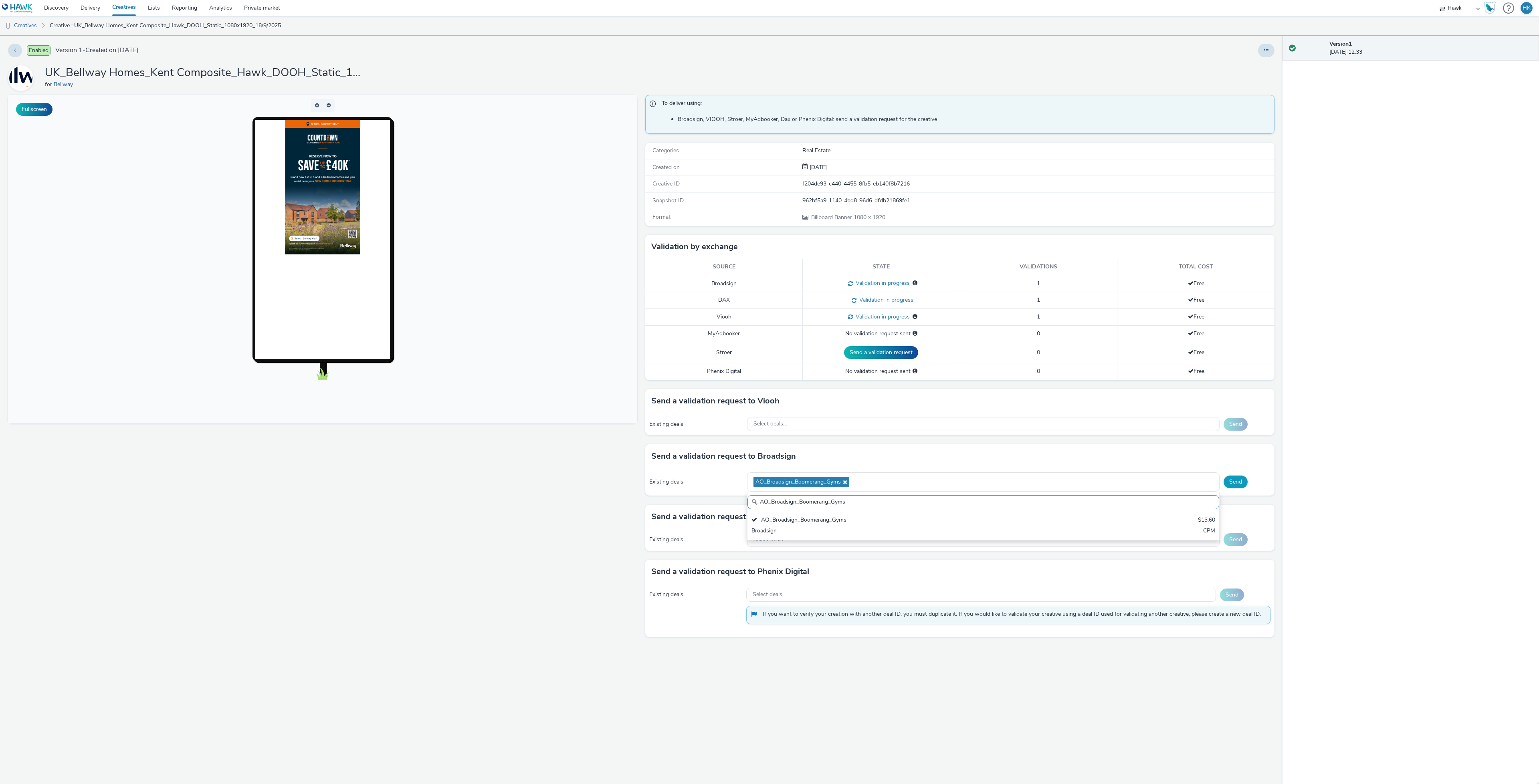
click at [1227, 487] on button "Send" at bounding box center [1236, 481] width 24 height 13
click at [792, 425] on div "Select deals..." at bounding box center [983, 423] width 473 height 14
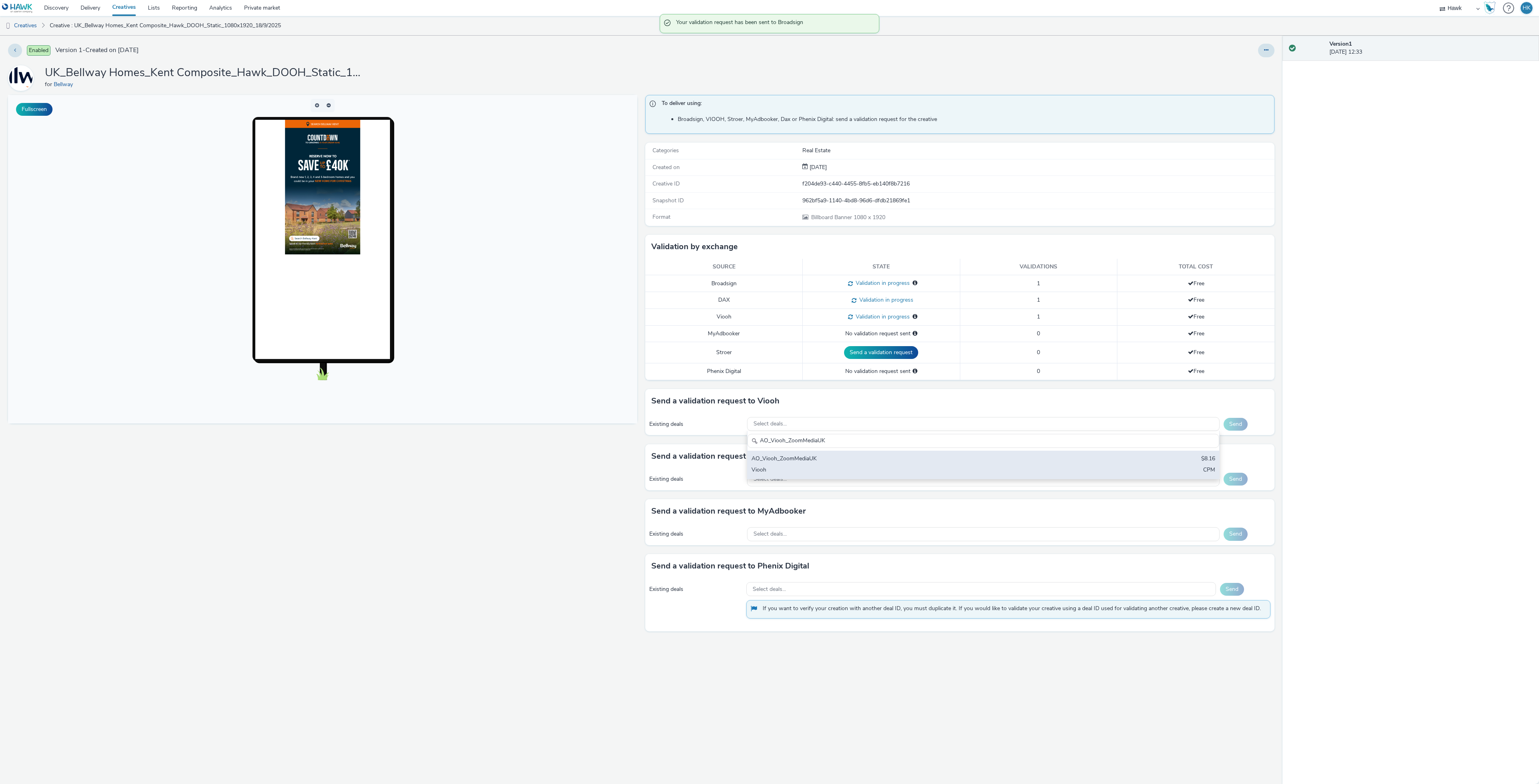
type input "AO_Viooh_ZoomMediaUK"
click at [807, 462] on div "AO_Viooh_ZoomMediaUK" at bounding box center [905, 459] width 308 height 9
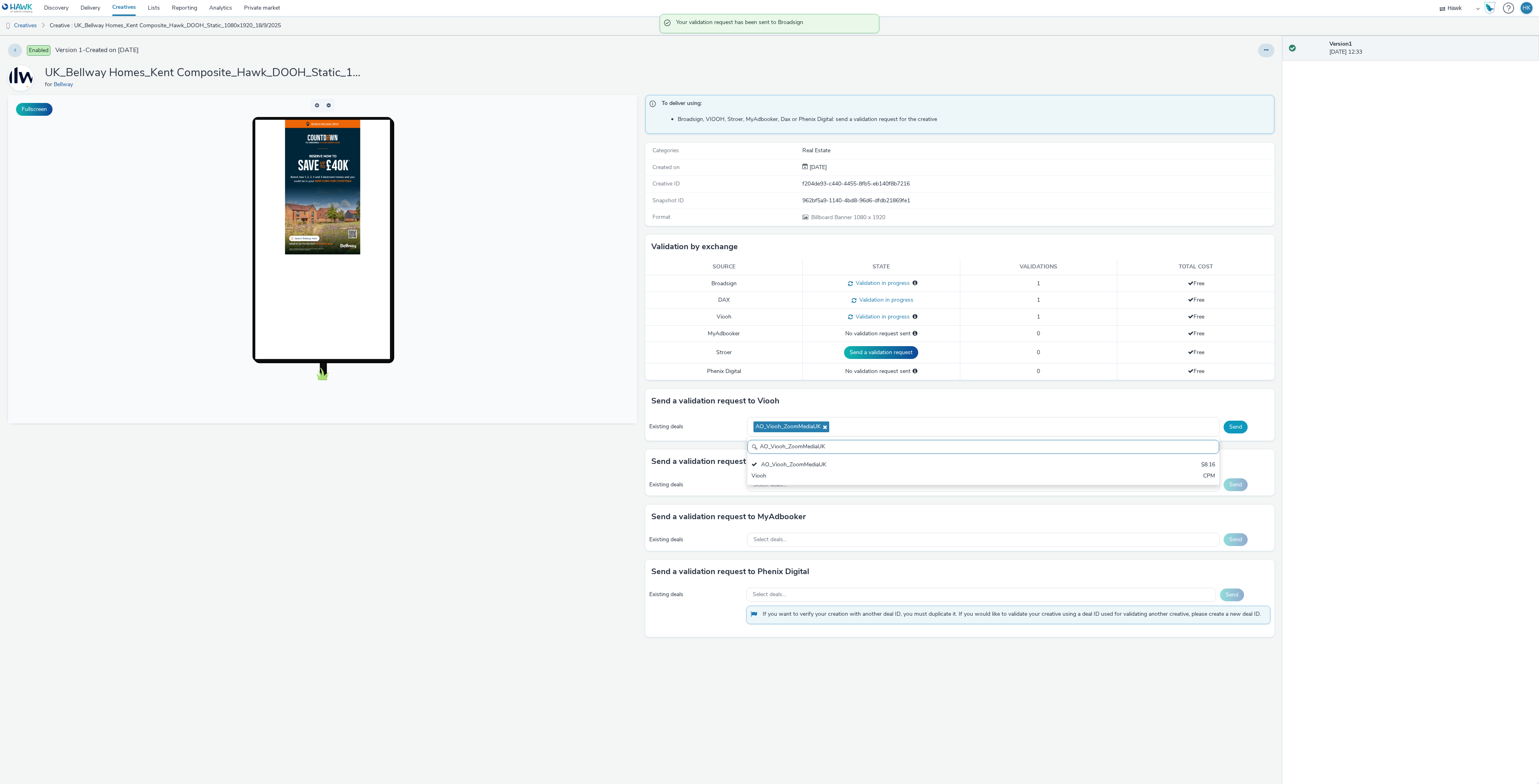
click at [1231, 429] on button "Send" at bounding box center [1236, 426] width 24 height 13
